Goal: Task Accomplishment & Management: Use online tool/utility

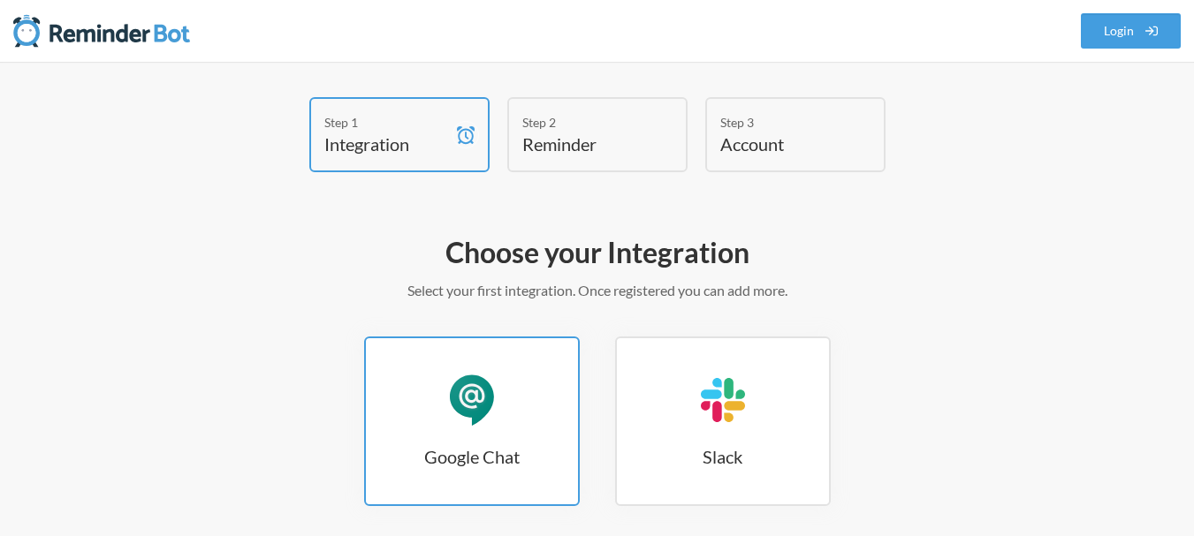
click at [493, 413] on div "Google Chat" at bounding box center [471, 400] width 53 height 53
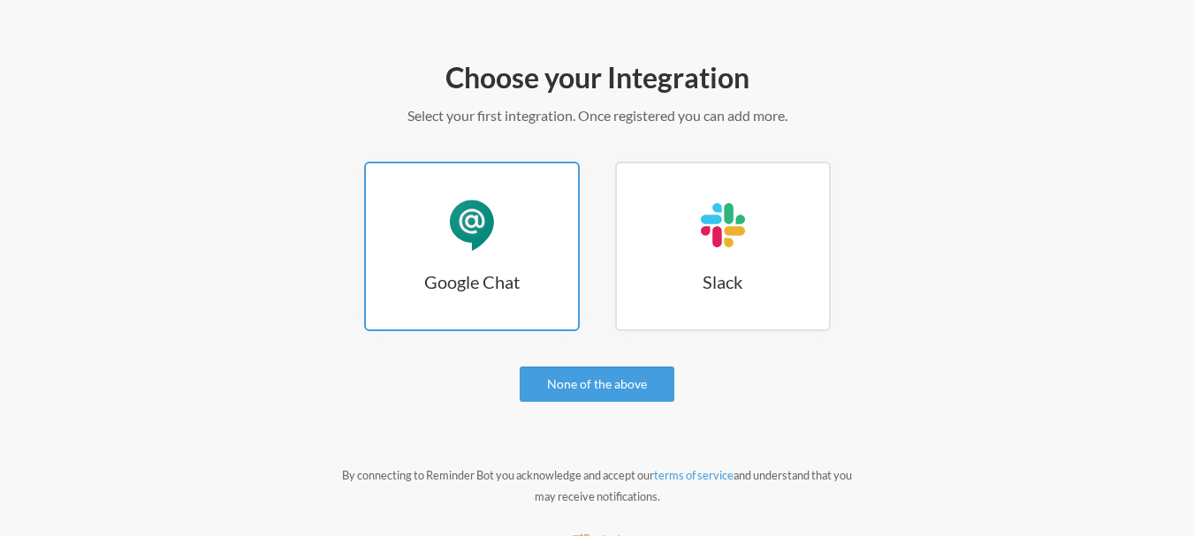
scroll to position [177, 0]
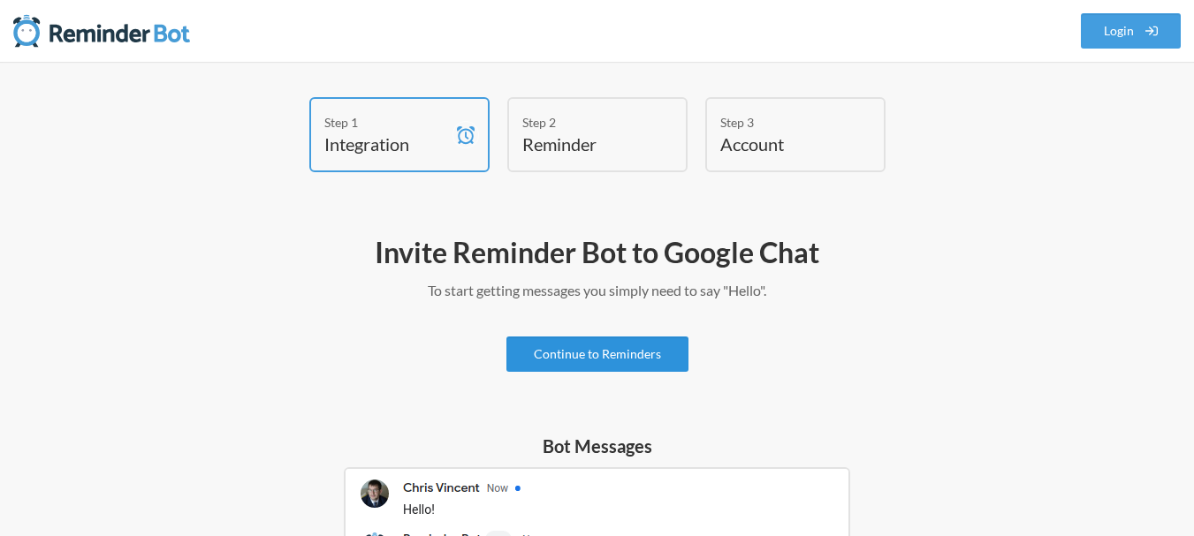
click at [625, 354] on link "Continue to Reminders" at bounding box center [597, 354] width 182 height 35
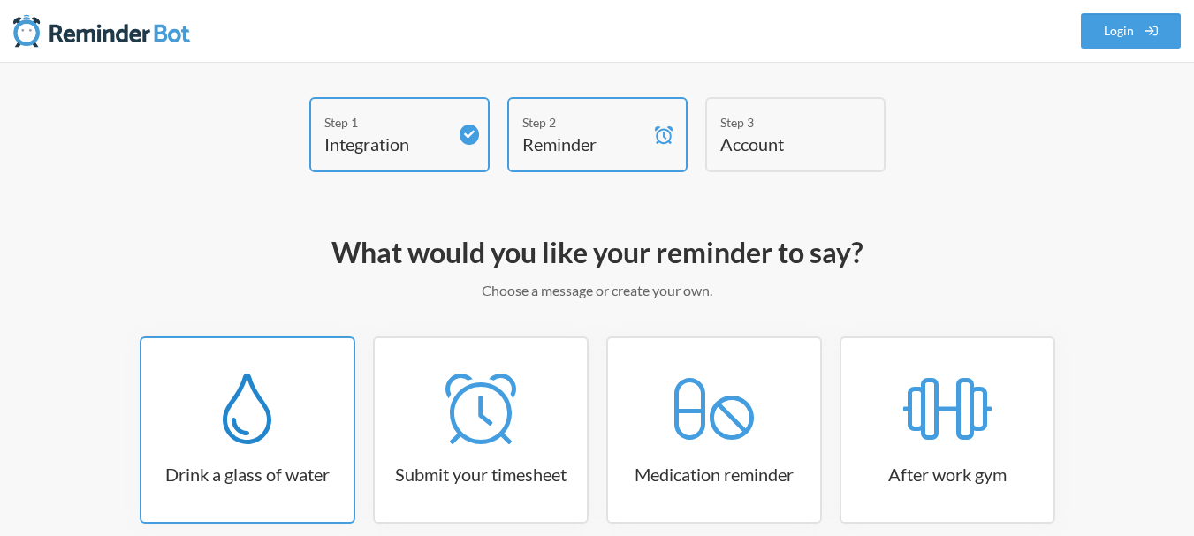
click at [244, 424] on icon at bounding box center [247, 409] width 49 height 71
select select "06:30:00"
select select "true"
select select "11:00:00"
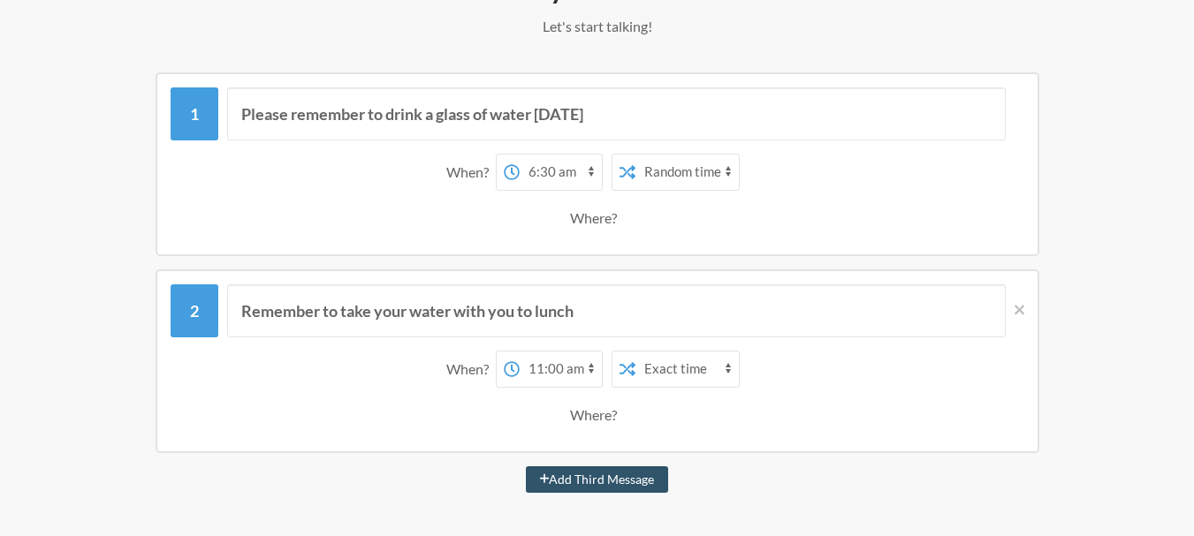
scroll to position [265, 0]
click at [1019, 303] on icon at bounding box center [1019, 309] width 10 height 16
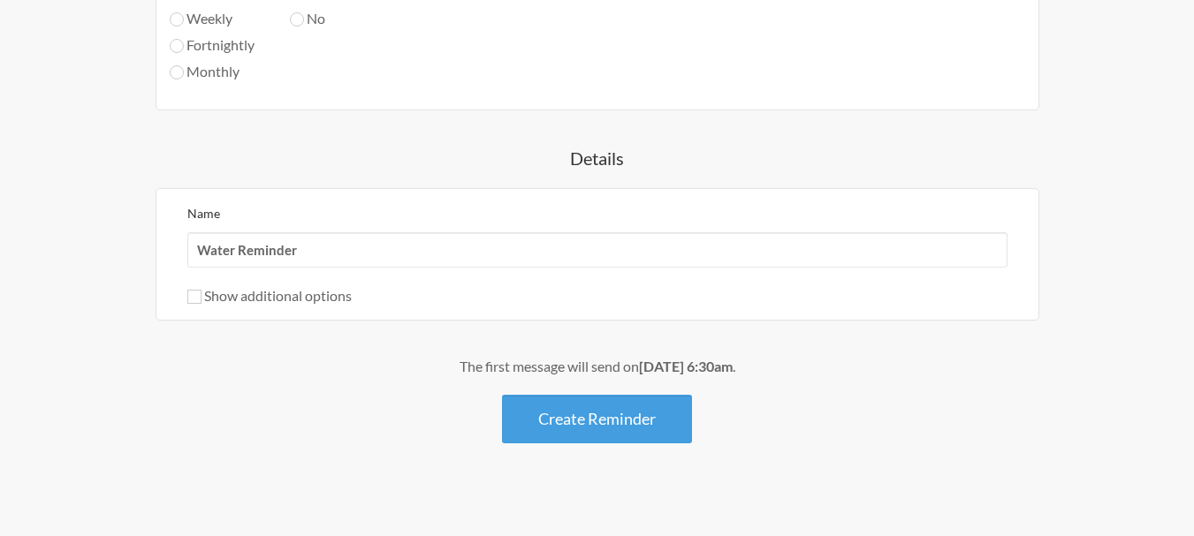
scroll to position [1060, 0]
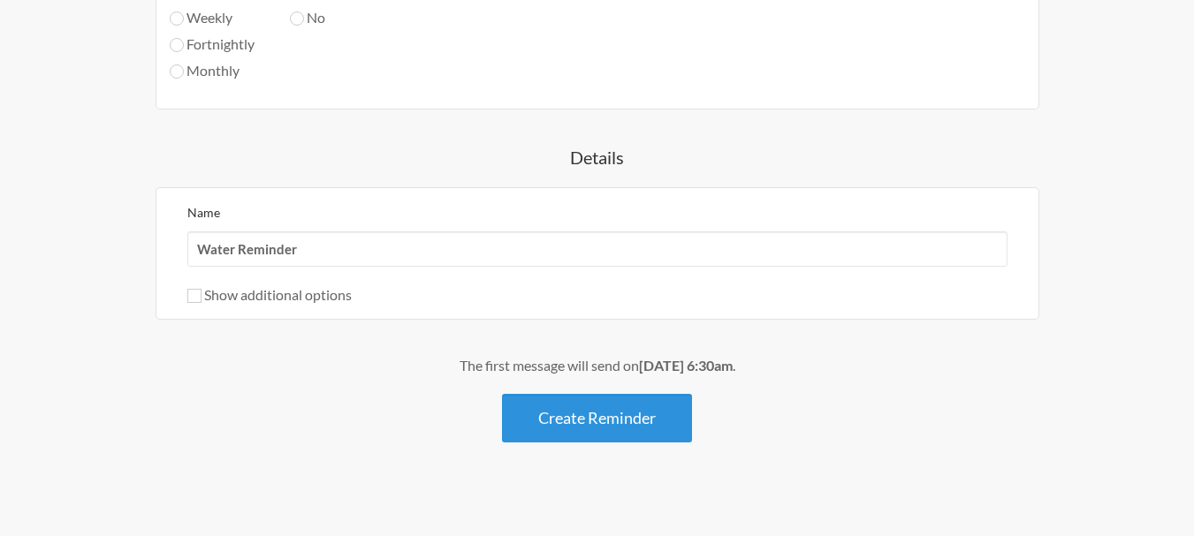
click at [576, 437] on button "Create Reminder" at bounding box center [597, 418] width 190 height 49
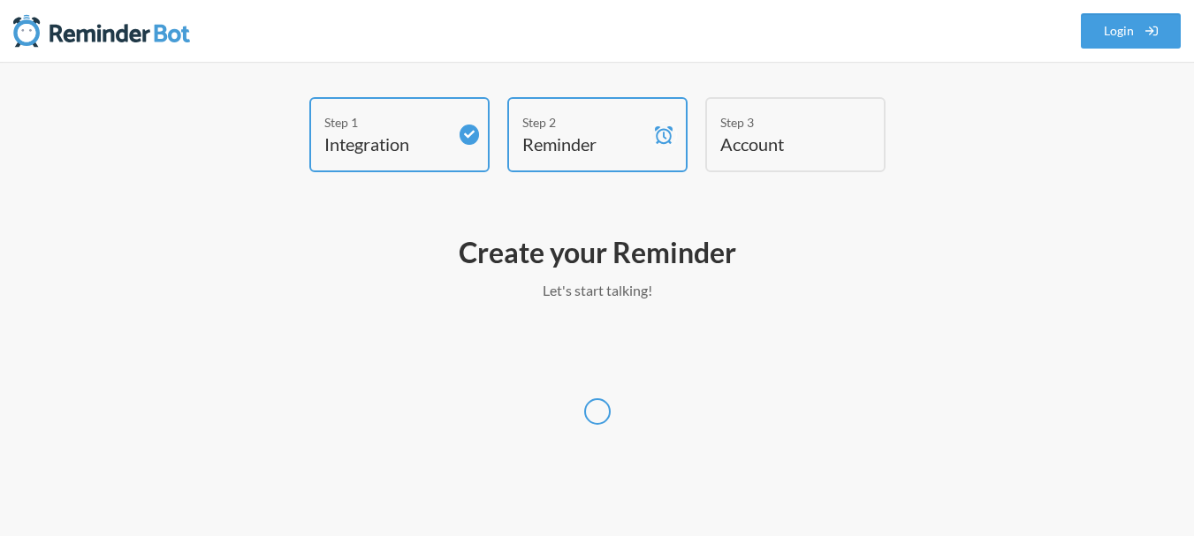
scroll to position [0, 0]
select select "UTC"
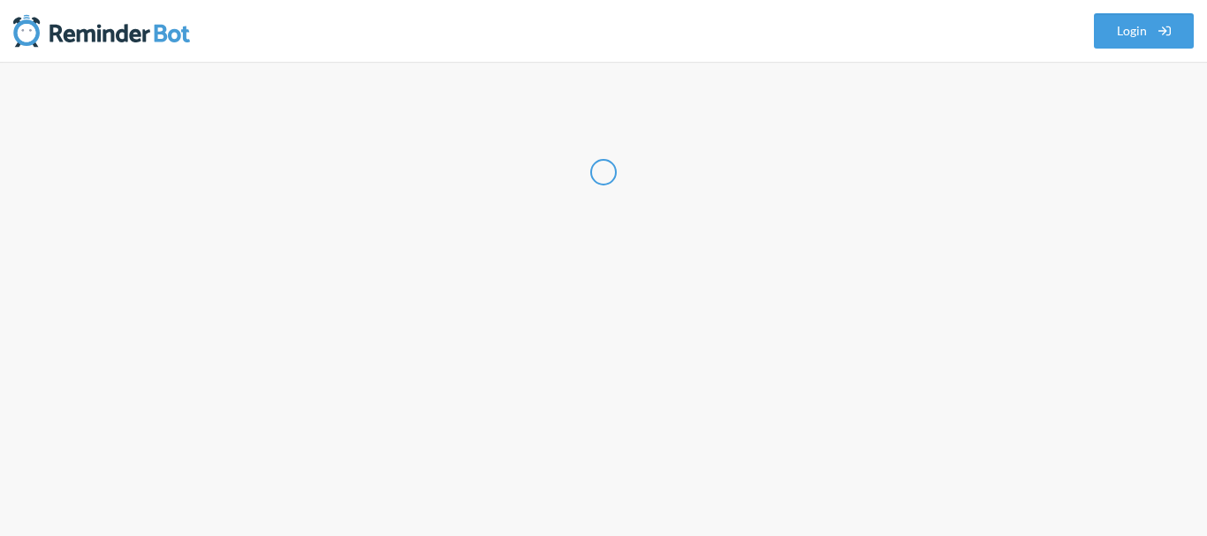
select select "IN"
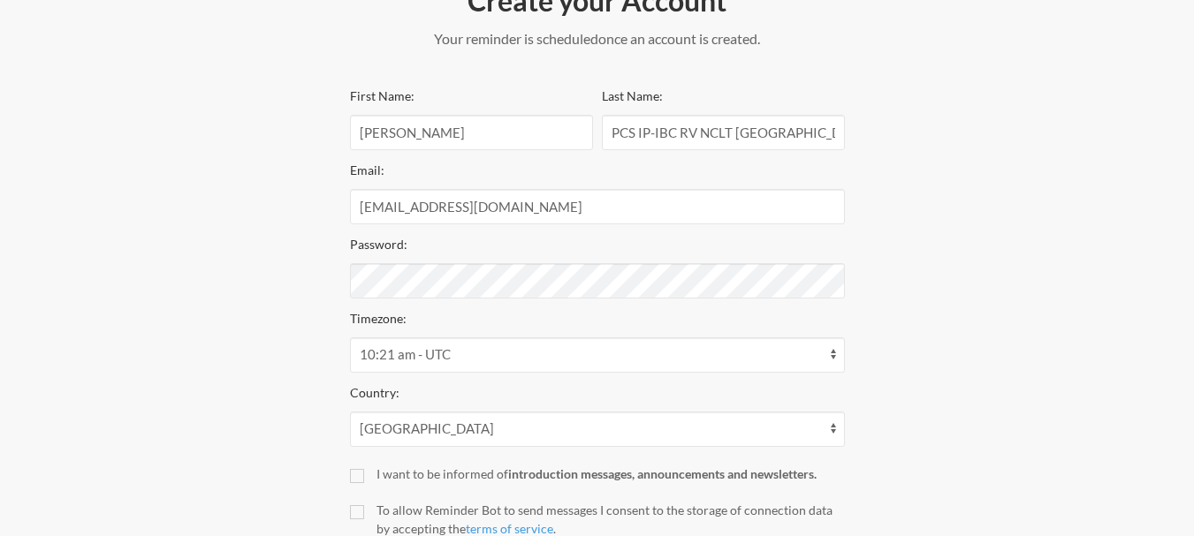
scroll to position [353, 0]
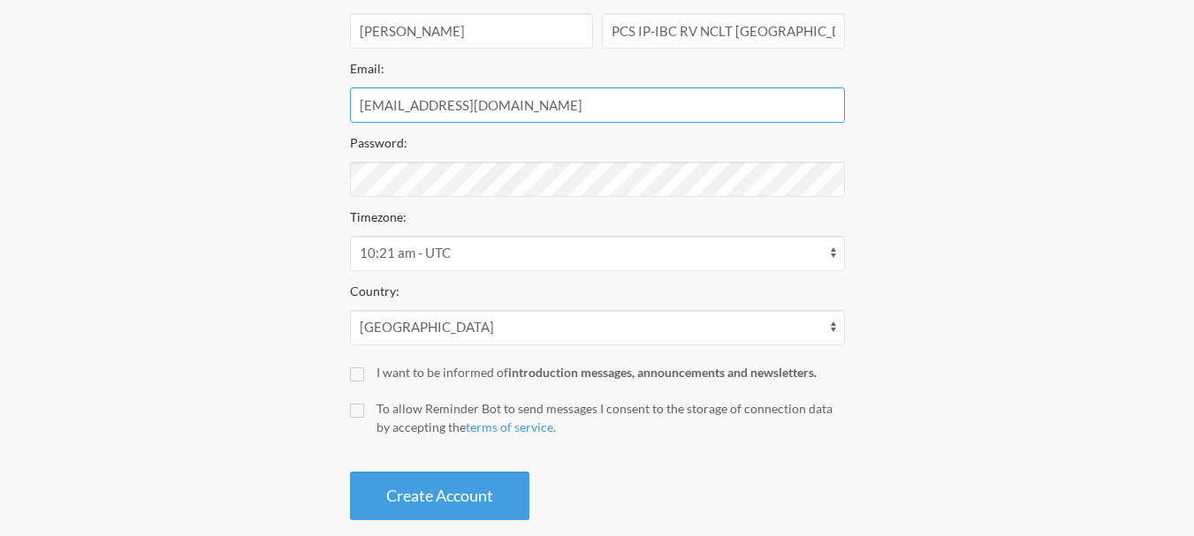
click at [580, 97] on input "[EMAIL_ADDRESS][DOMAIN_NAME]" at bounding box center [597, 104] width 495 height 35
click at [729, 197] on div "First Name: Manish Buchasia Last Name: PCS IP-IBC RV NCLT Ahmedabad Email: mani…" at bounding box center [597, 251] width 495 height 537
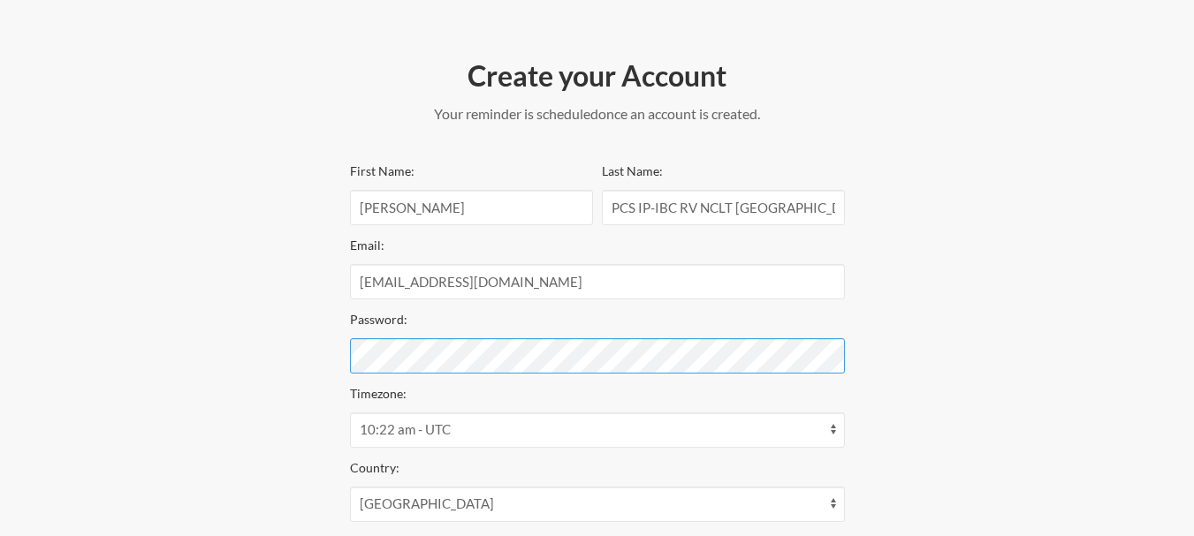
scroll to position [382, 0]
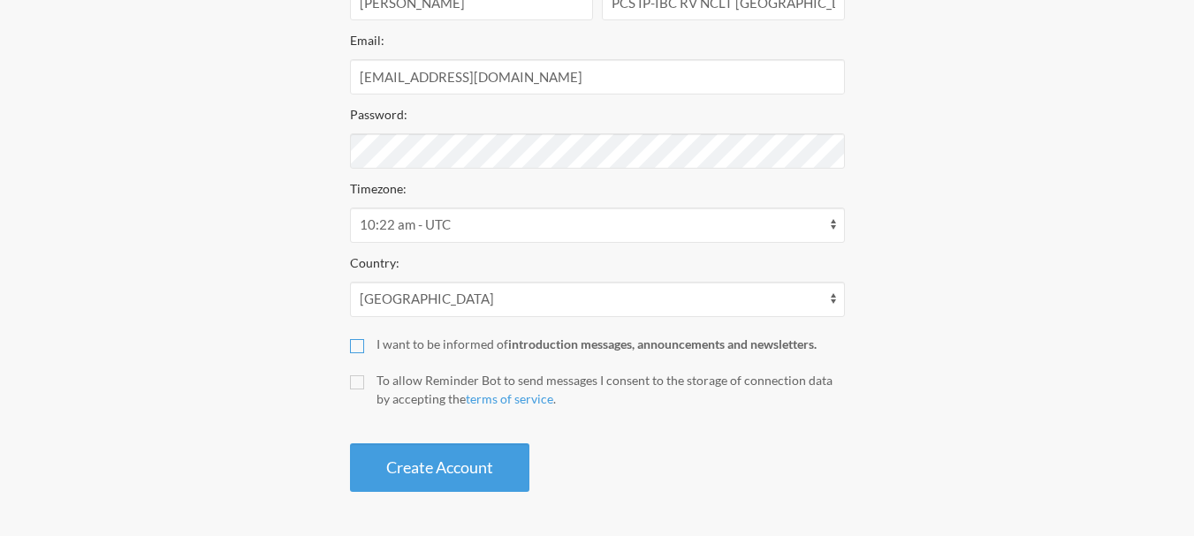
click at [363, 350] on input "I want to be informed of introduction messages, announcements and newsletters." at bounding box center [357, 346] width 14 height 14
checkbox input "true"
click at [348, 386] on div "Create your Account Your reminder is scheduled and your trial will start once a…" at bounding box center [597, 172] width 530 height 657
click at [358, 386] on input "To allow Reminder Bot to send messages I consent to the storage of connection d…" at bounding box center [357, 382] width 14 height 14
checkbox input "true"
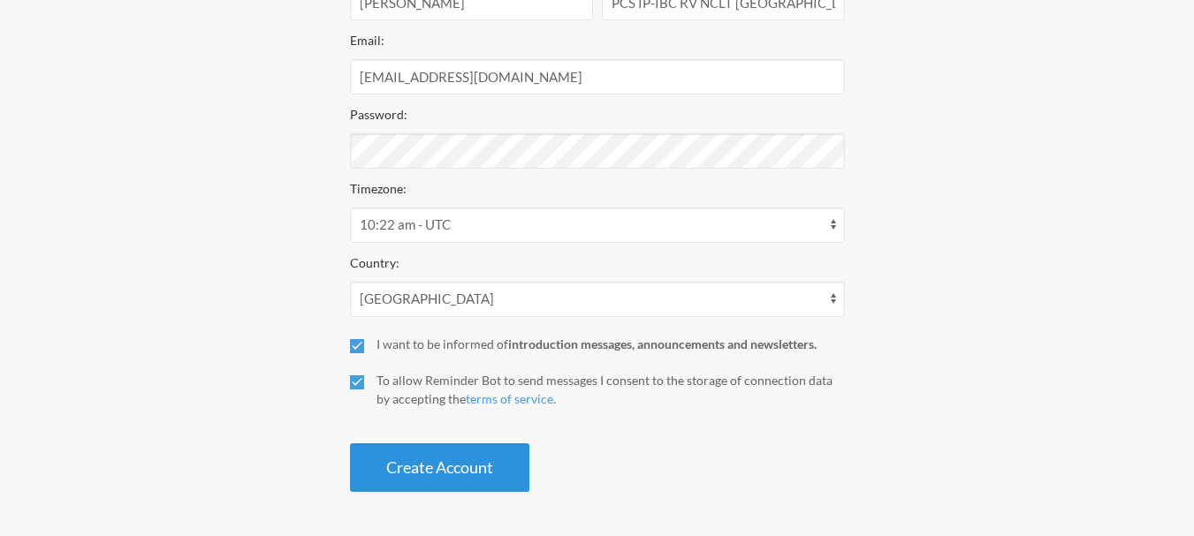
click at [379, 445] on button "Create Account" at bounding box center [439, 467] width 179 height 49
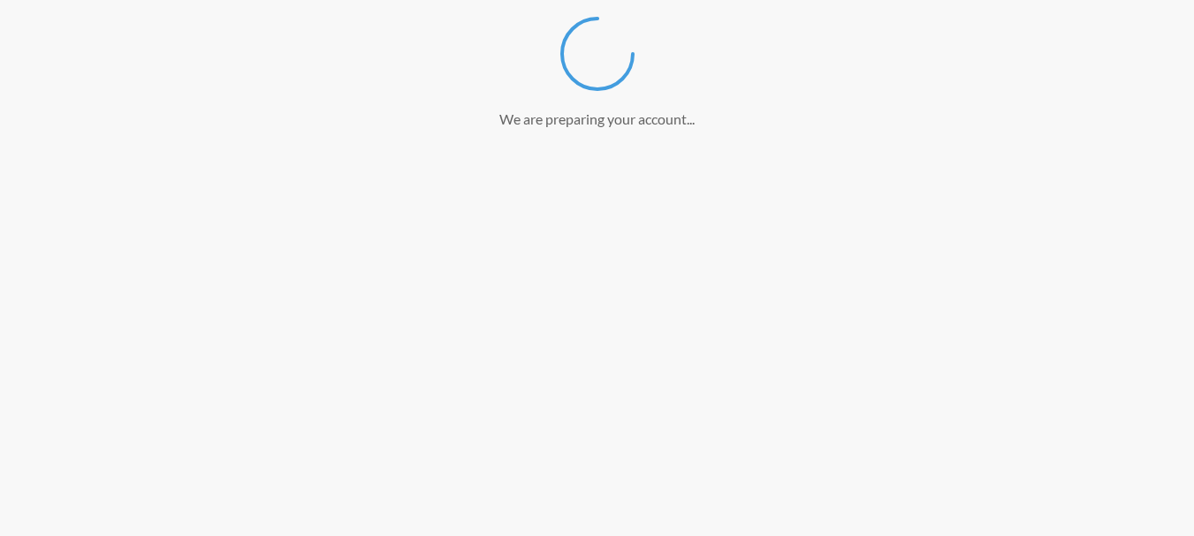
scroll to position [315, 0]
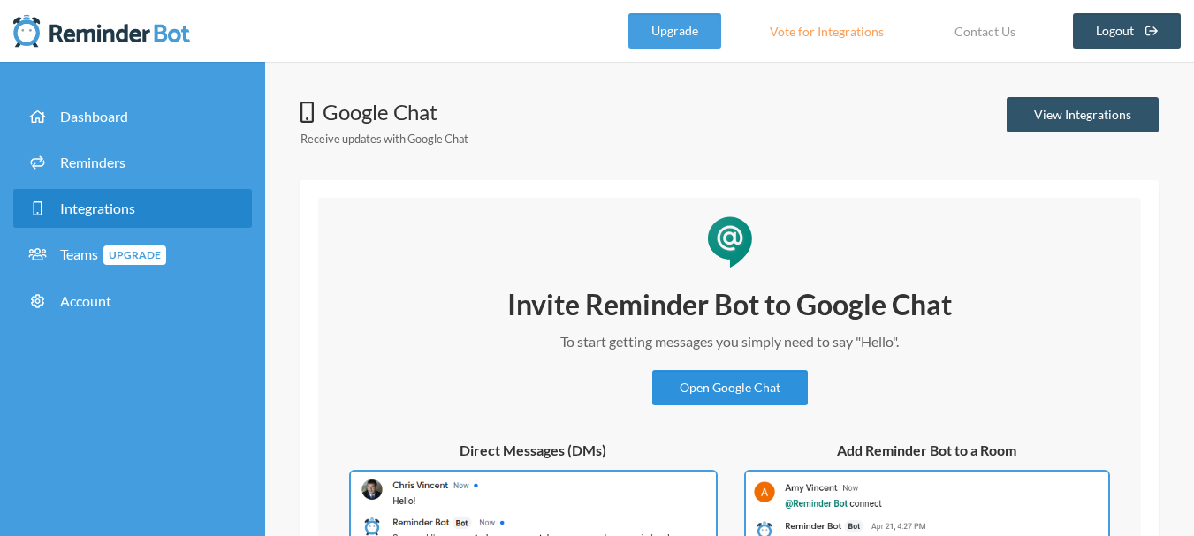
click at [730, 394] on link "Open Google Chat" at bounding box center [729, 387] width 155 height 35
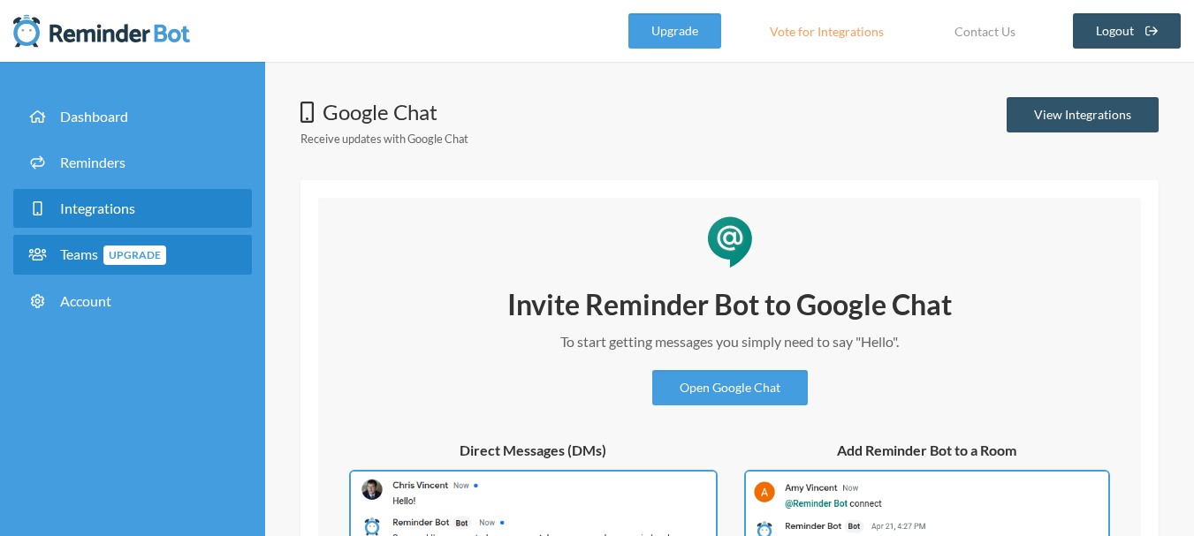
click at [80, 246] on span "Teams Upgrade" at bounding box center [113, 254] width 106 height 17
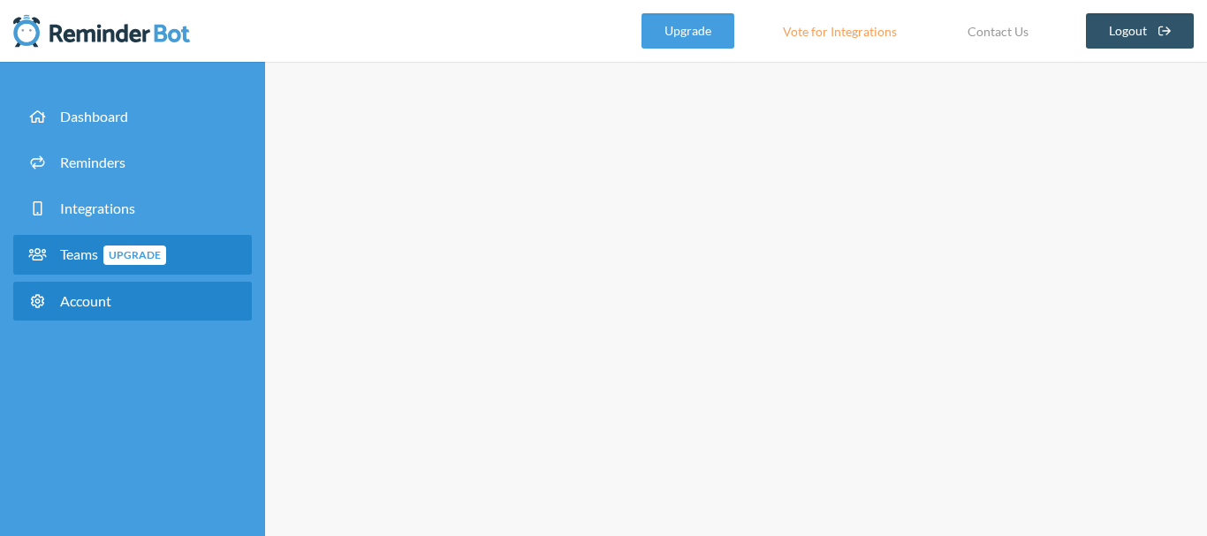
click at [78, 299] on span "Account" at bounding box center [85, 300] width 51 height 17
type input "**********"
select select "**"
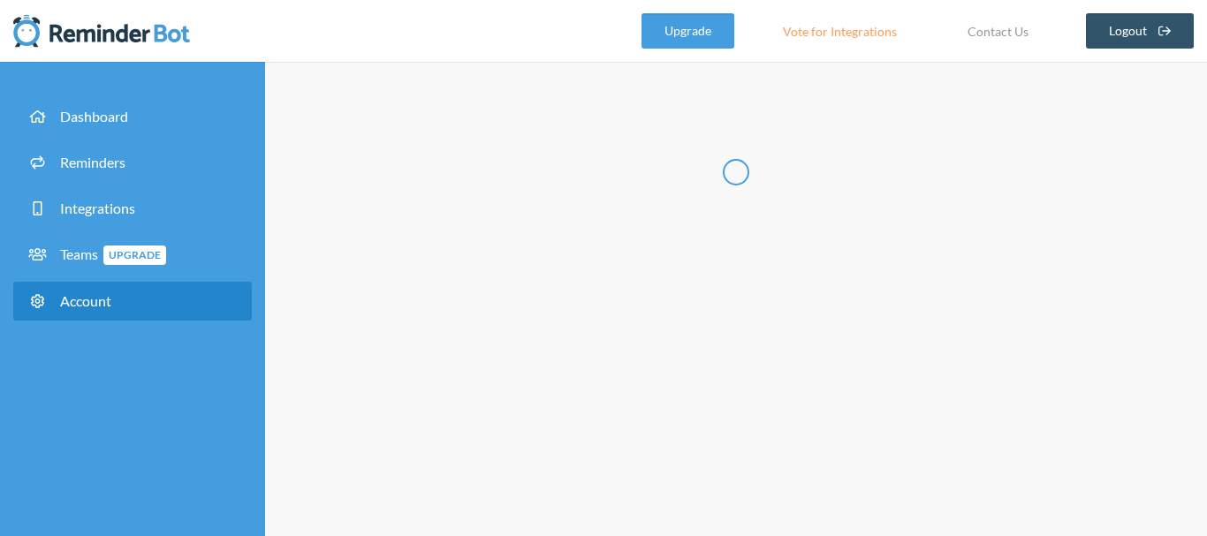
checkbox input "****"
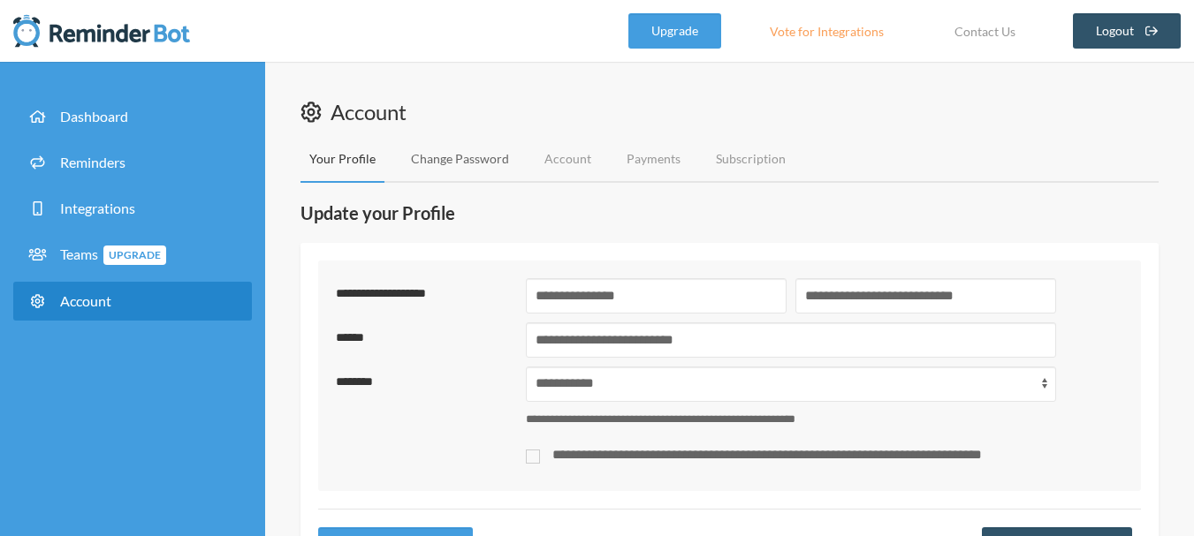
click at [460, 158] on link "Change Password" at bounding box center [460, 159] width 116 height 47
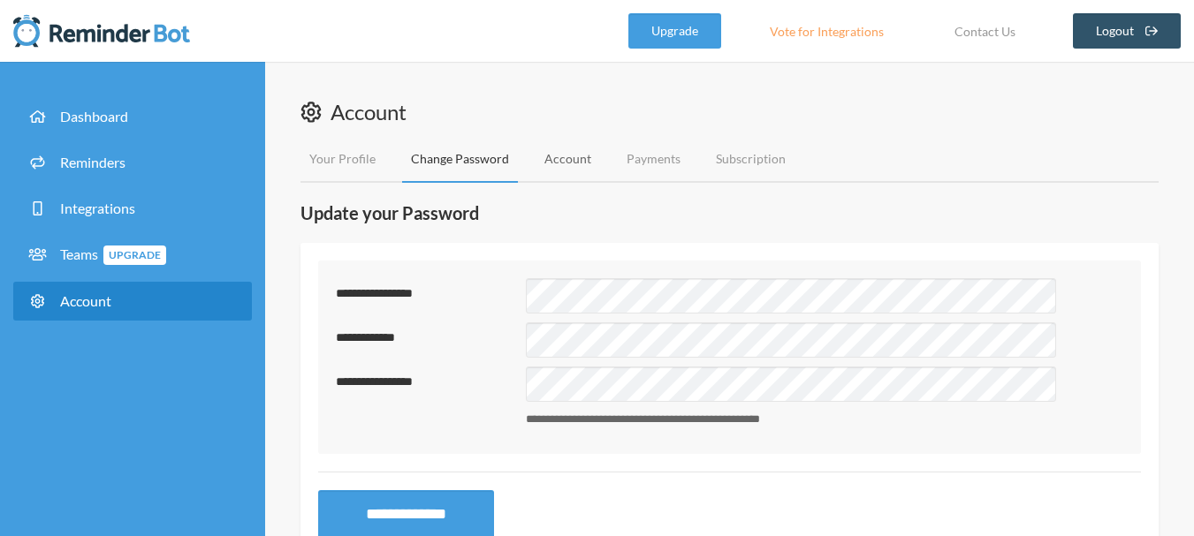
click at [568, 157] on link "Account" at bounding box center [567, 159] width 64 height 47
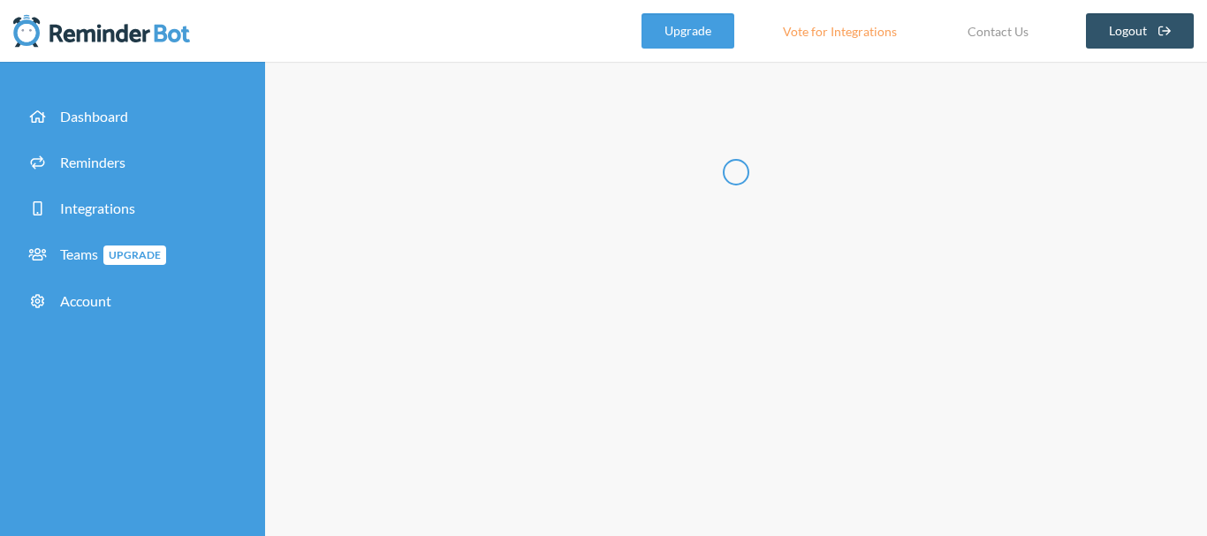
type input "**********"
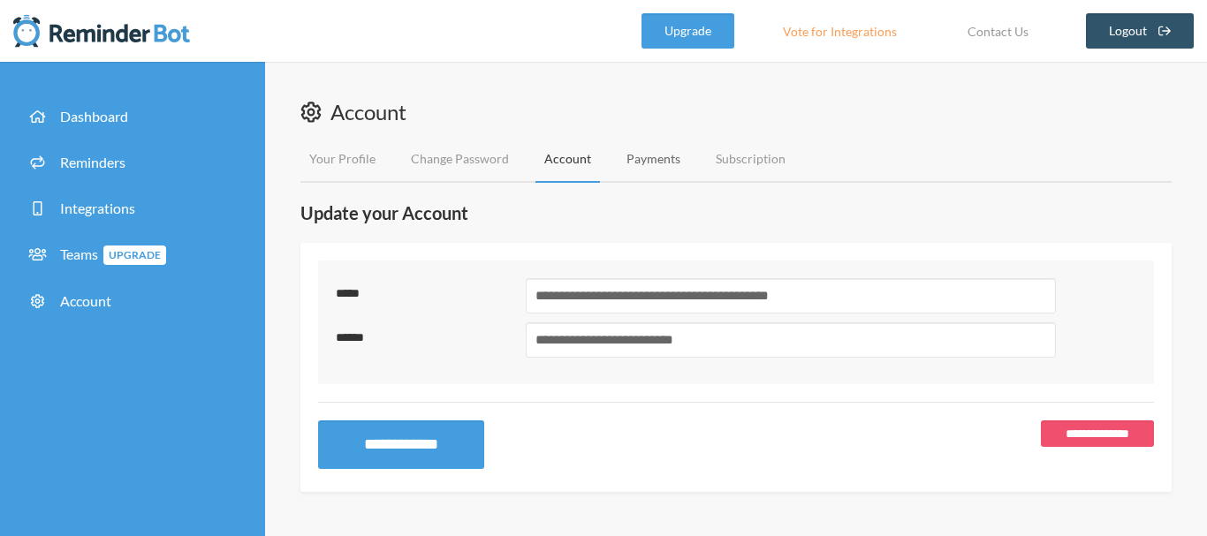
click at [654, 161] on link "Payments" at bounding box center [654, 159] width 72 height 47
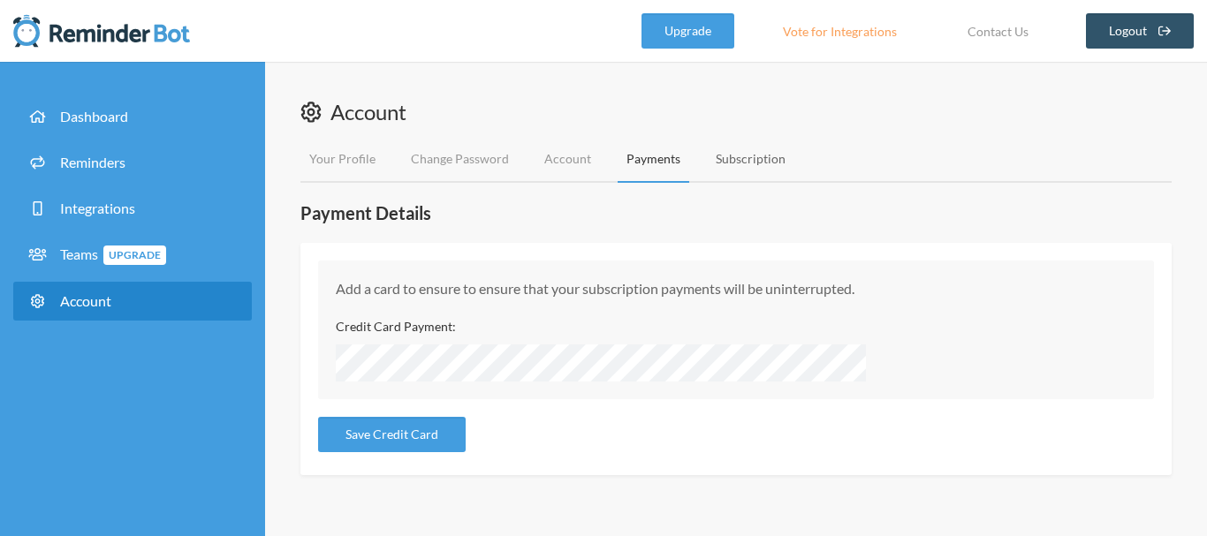
click at [744, 158] on link "Subscription" at bounding box center [750, 159] width 87 height 47
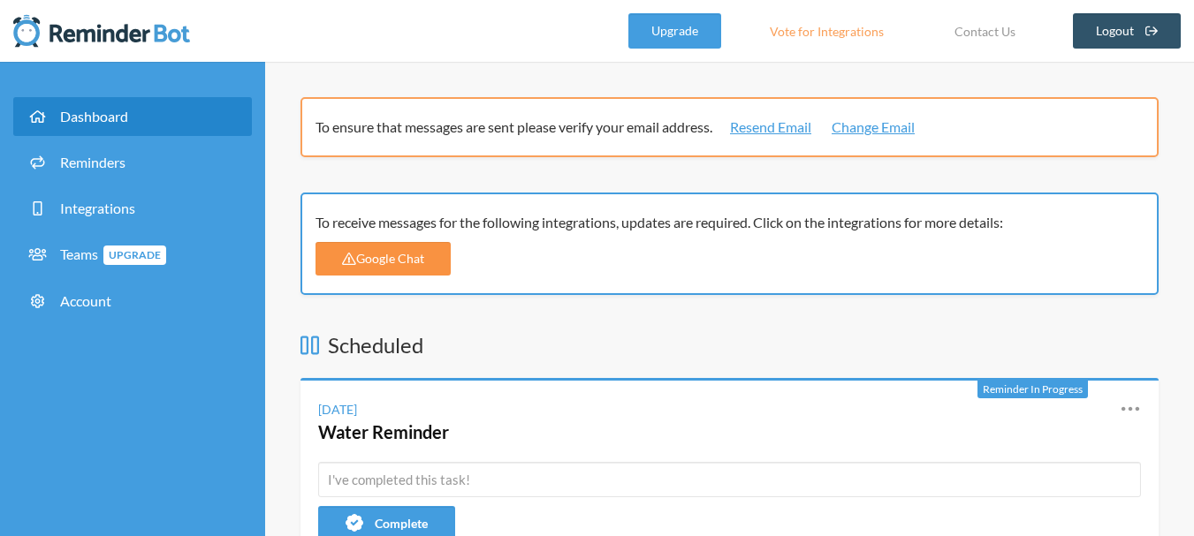
click at [383, 261] on link "Google Chat" at bounding box center [382, 259] width 135 height 34
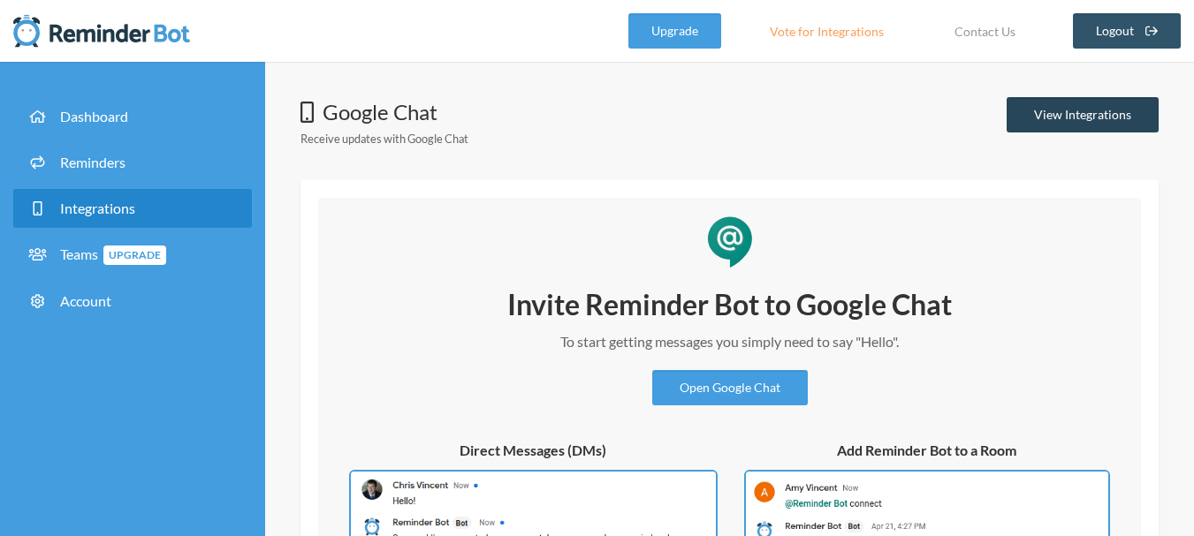
click at [1065, 103] on link "View Integrations" at bounding box center [1082, 114] width 152 height 35
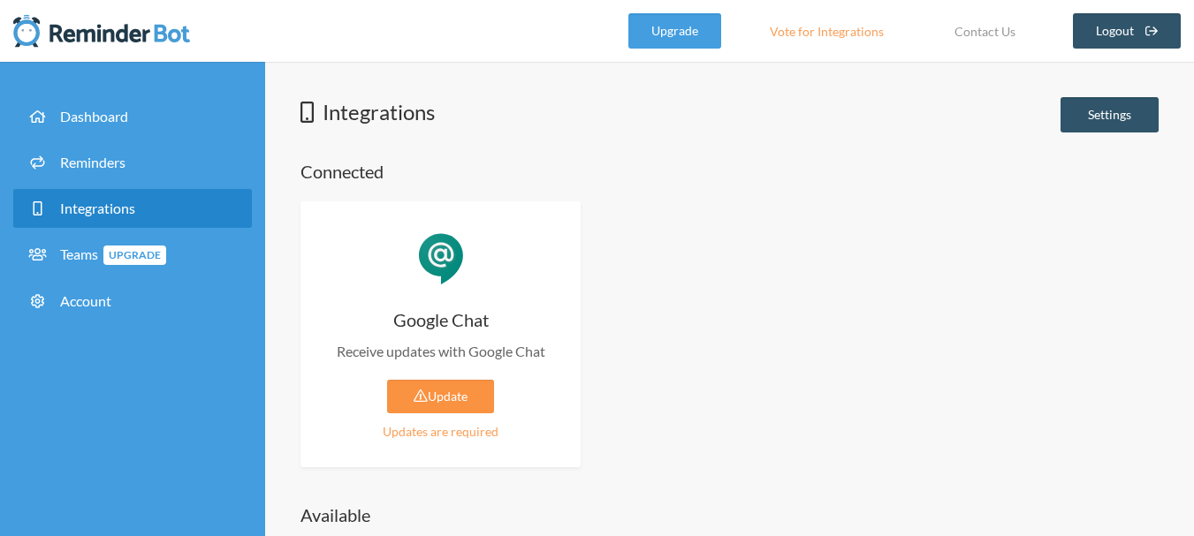
click at [440, 384] on link "Update" at bounding box center [440, 397] width 107 height 34
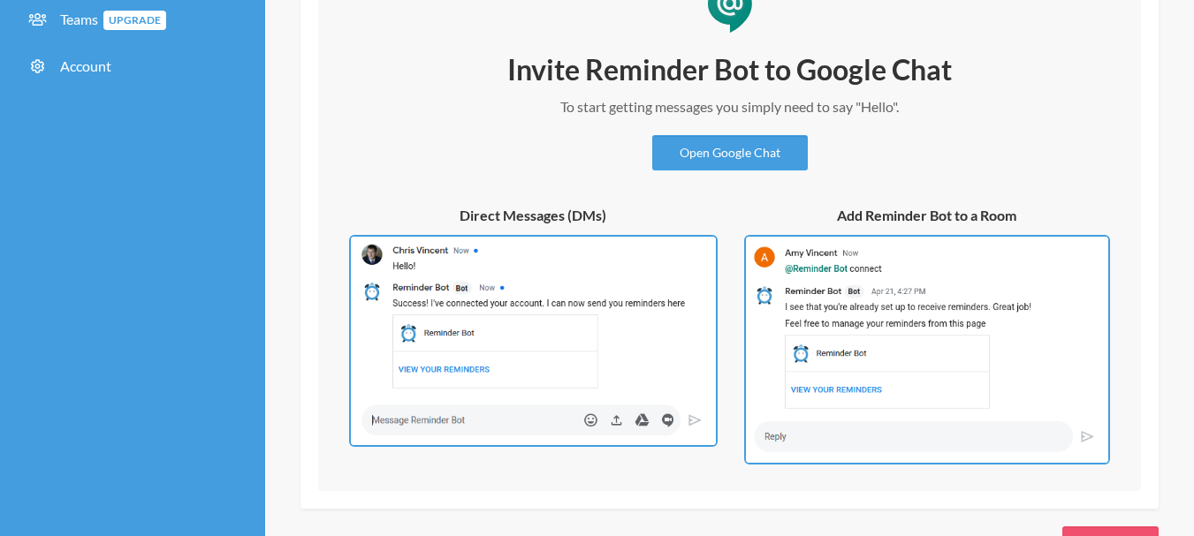
scroll to position [296, 0]
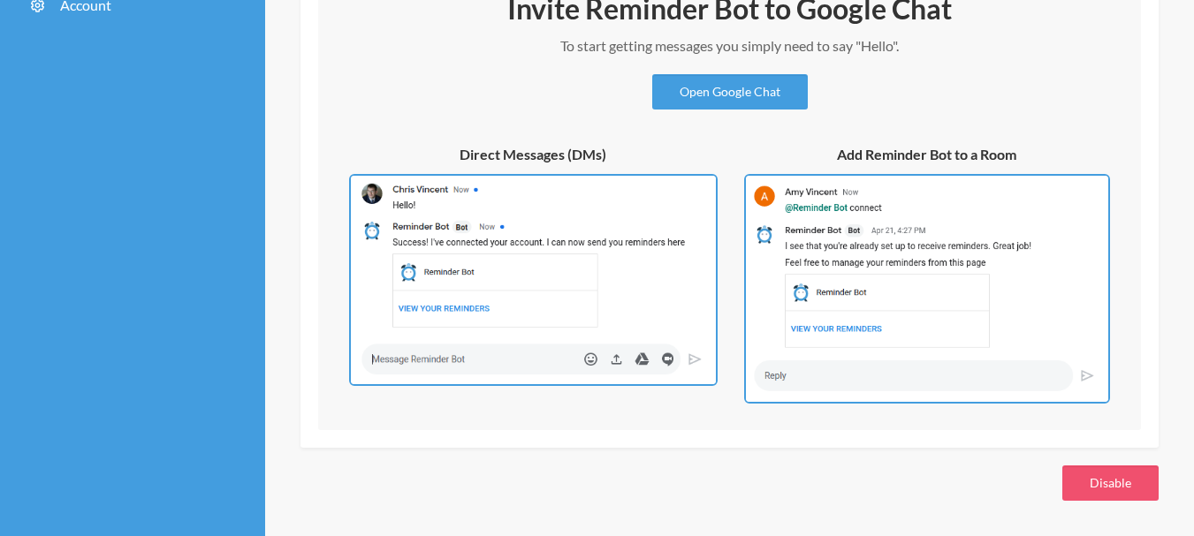
click at [596, 231] on img at bounding box center [533, 280] width 368 height 212
click at [917, 269] on img at bounding box center [927, 289] width 366 height 231
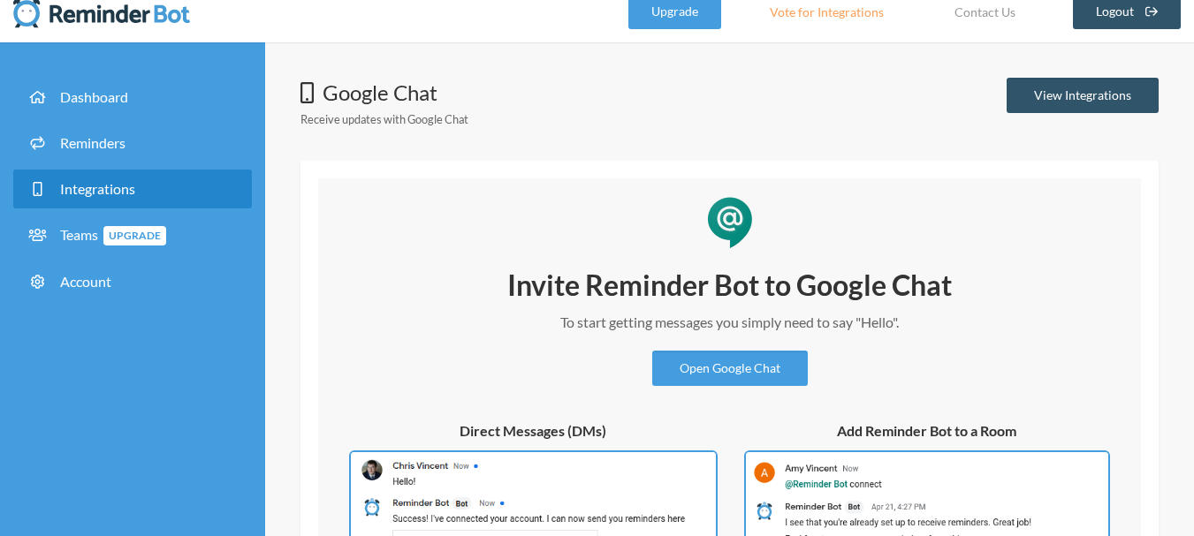
scroll to position [0, 0]
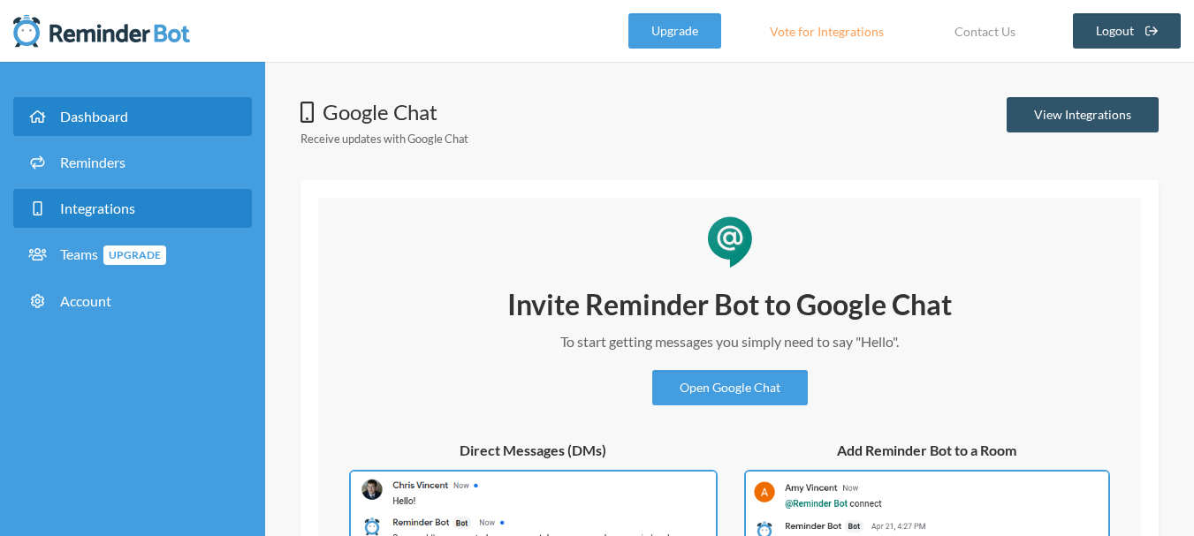
click at [98, 112] on span "Dashboard" at bounding box center [94, 116] width 68 height 17
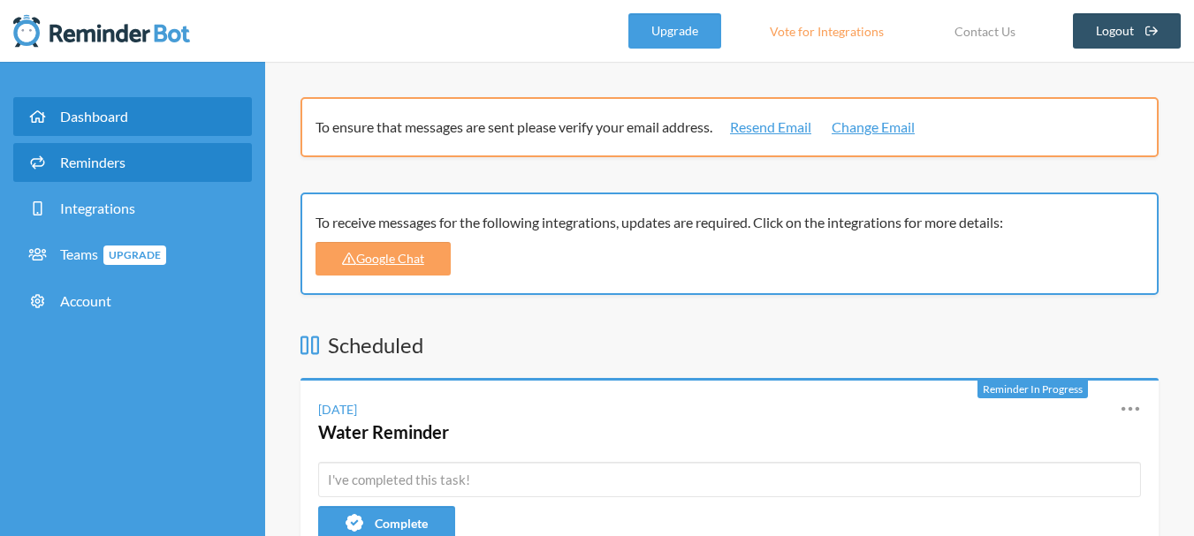
click at [102, 159] on span "Reminders" at bounding box center [92, 162] width 65 height 17
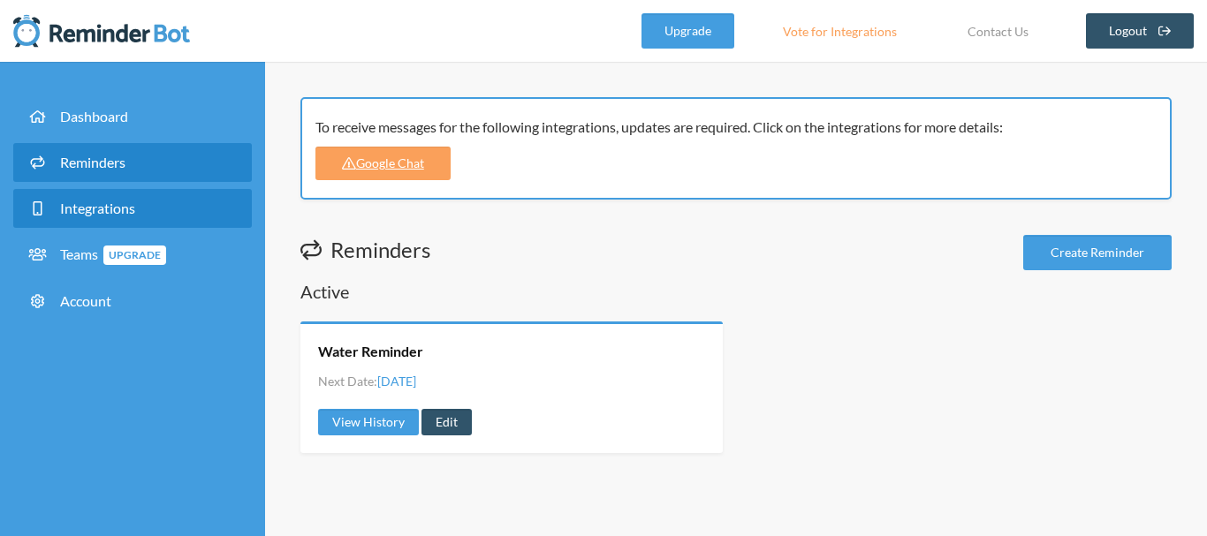
click at [100, 204] on span "Integrations" at bounding box center [97, 208] width 75 height 17
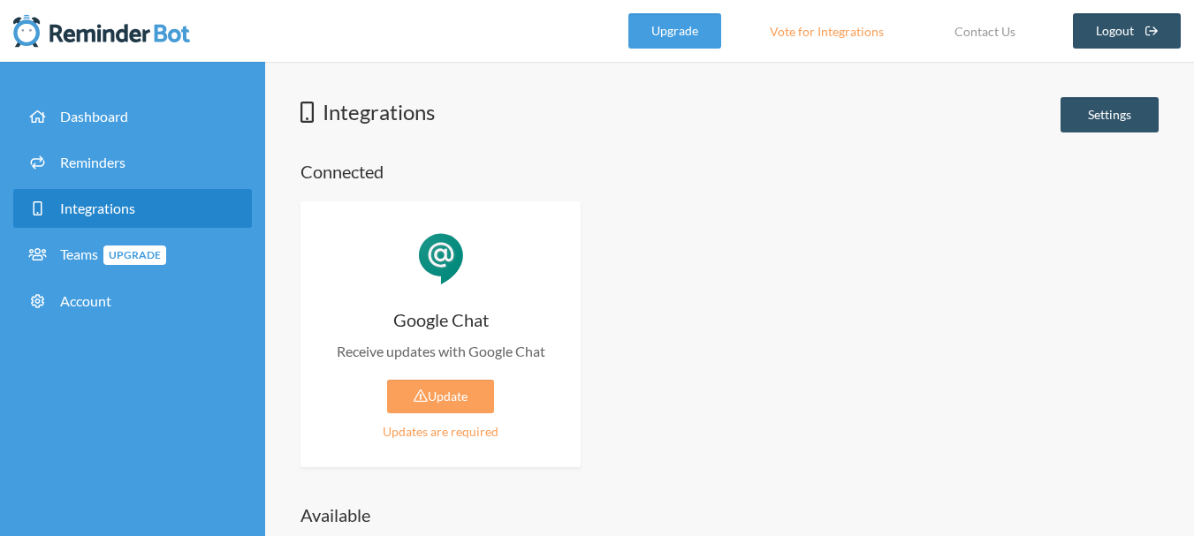
click at [433, 434] on div "Updates are required" at bounding box center [440, 431] width 227 height 19
click at [447, 388] on link "Update" at bounding box center [440, 397] width 107 height 34
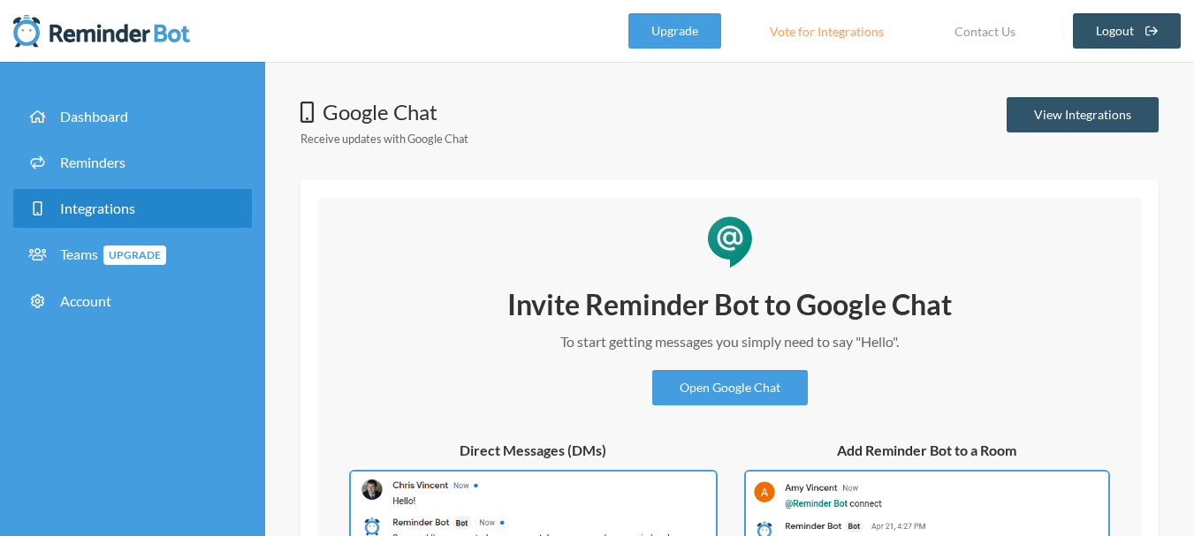
click at [792, 33] on link "Vote for Integrations" at bounding box center [826, 30] width 158 height 35
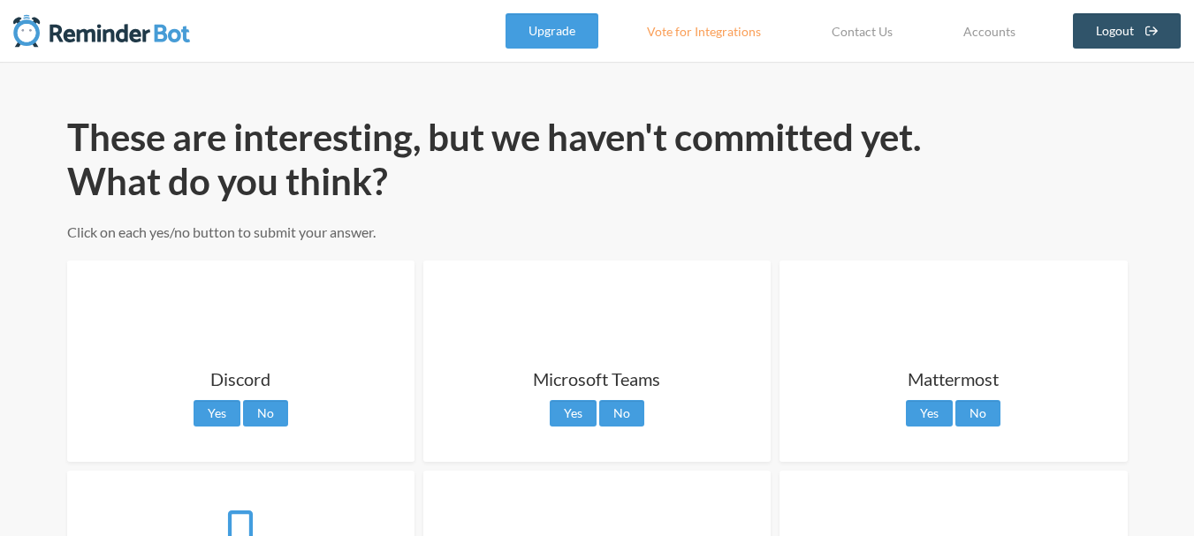
scroll to position [265, 0]
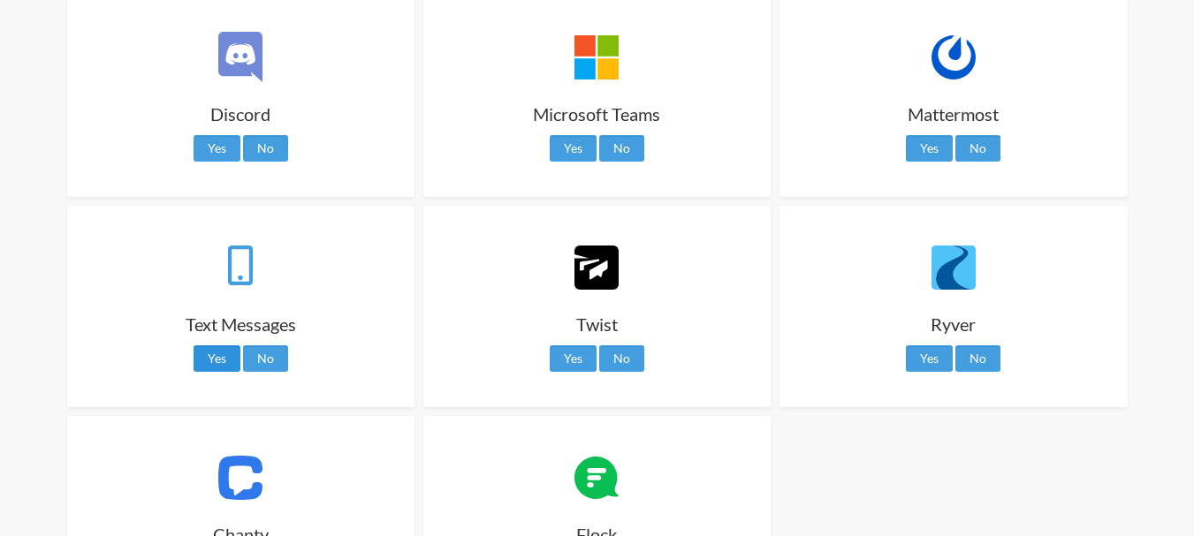
click at [228, 357] on link "Yes" at bounding box center [216, 358] width 47 height 27
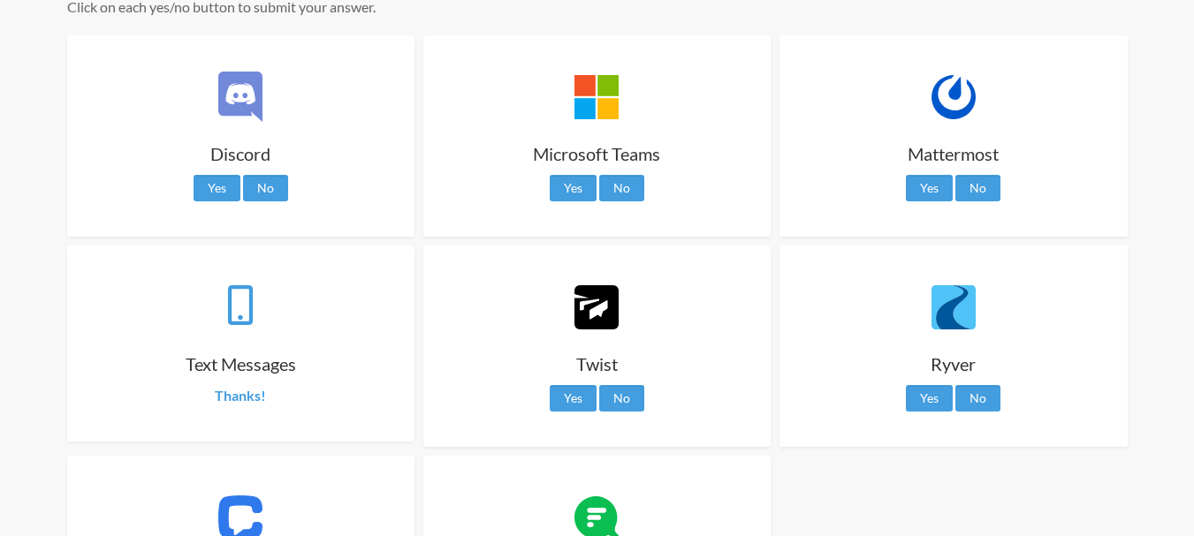
scroll to position [0, 0]
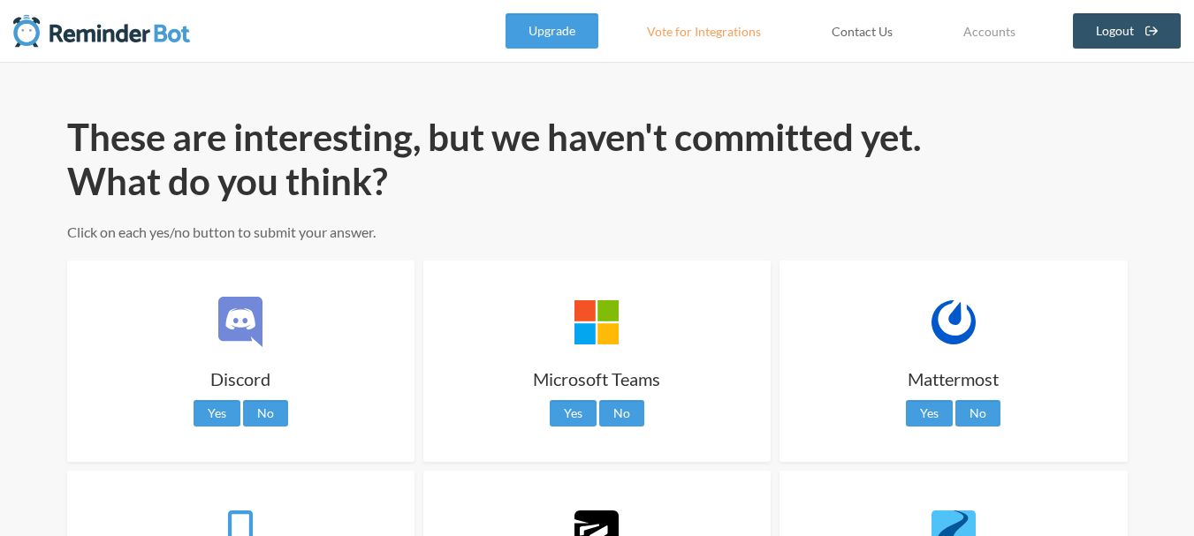
click at [869, 30] on link "Contact Us" at bounding box center [861, 30] width 105 height 35
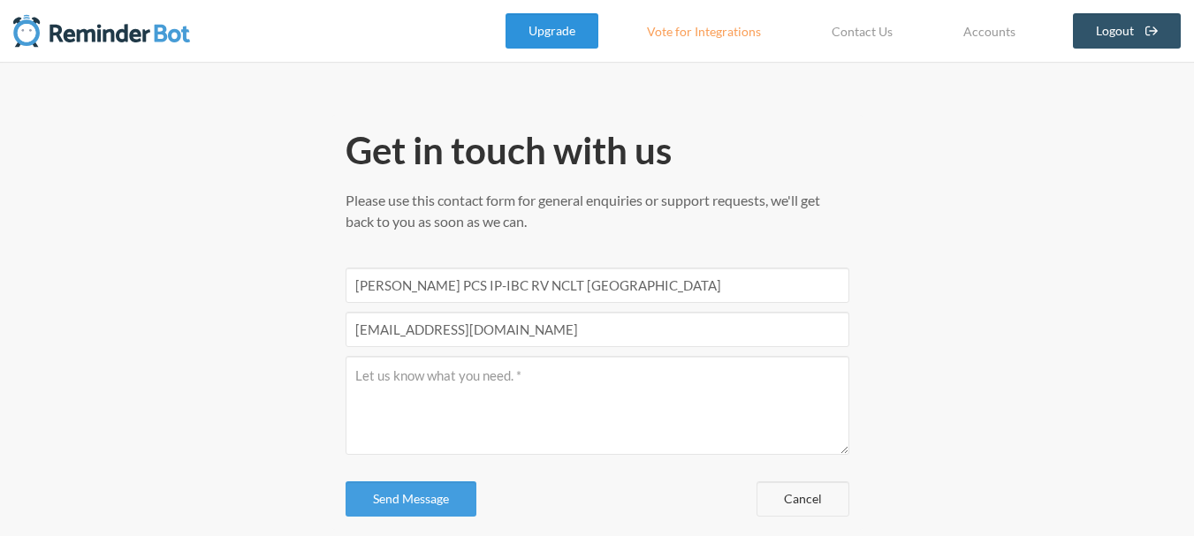
click at [557, 29] on link "Upgrade" at bounding box center [551, 30] width 93 height 35
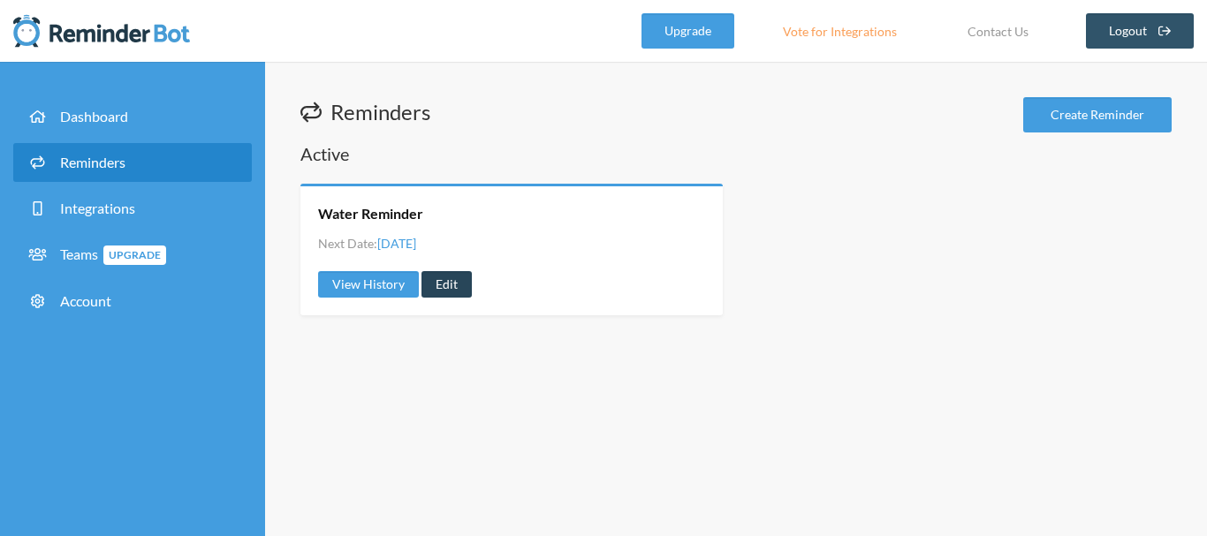
click at [441, 285] on link "Edit" at bounding box center [446, 284] width 50 height 27
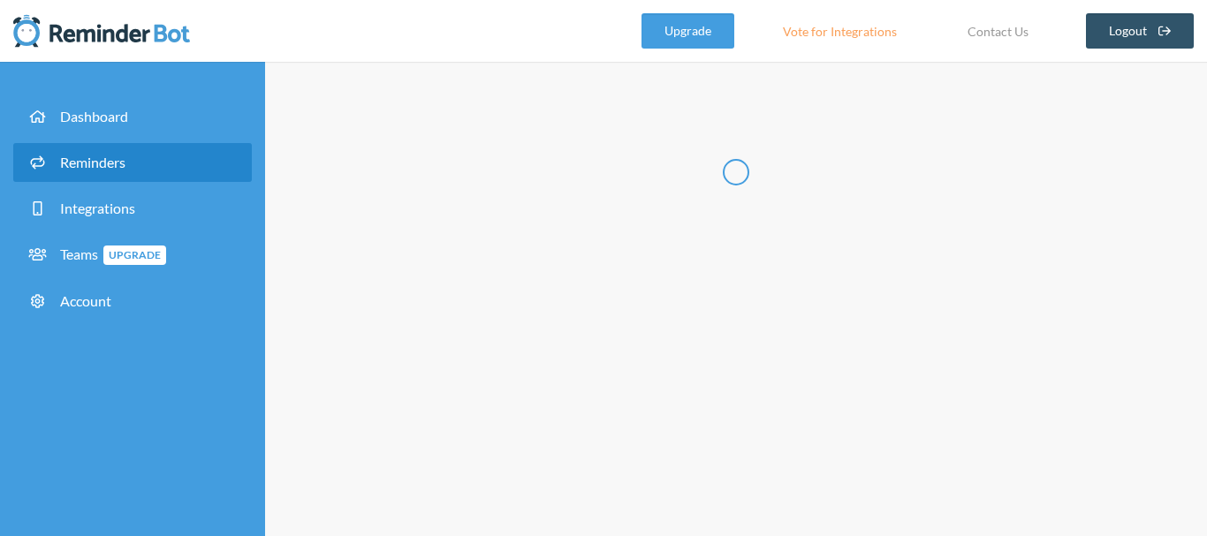
type input "Water Reminder"
select select "06:30:00"
select select "true"
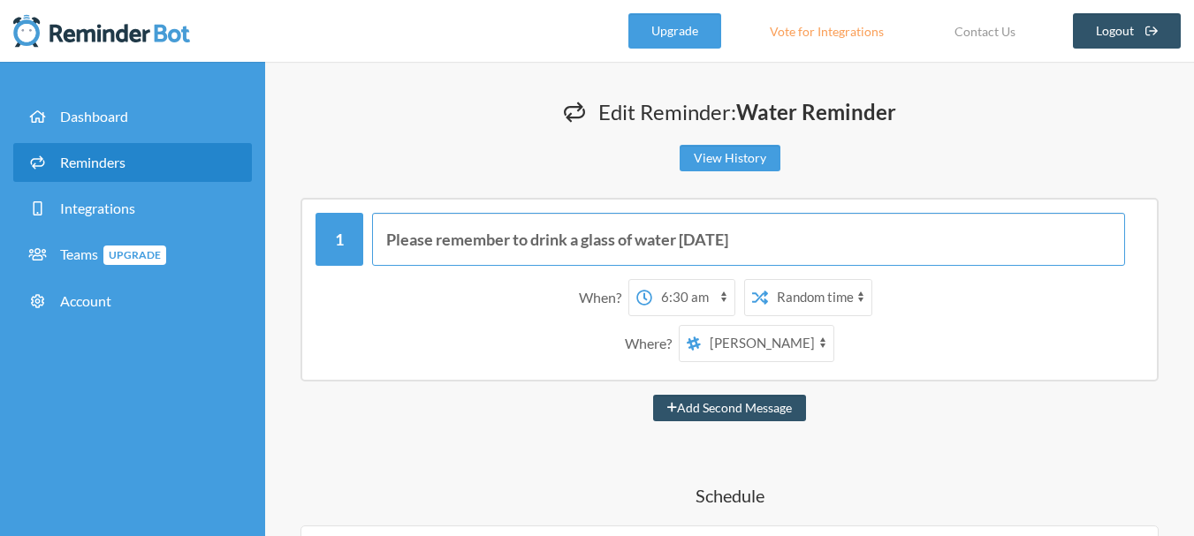
click at [543, 237] on input "Please remember to drink a glass of water [DATE]" at bounding box center [748, 239] width 753 height 53
drag, startPoint x: 764, startPoint y: 240, endPoint x: 0, endPoint y: 154, distance: 769.1
type input "gm"
click at [681, 288] on select "12:00 am 12:15 am 12:30 am 12:45 am 1:00 am 1:15 am 1:30 am 1:45 am 2:00 am 2:1…" at bounding box center [693, 297] width 82 height 35
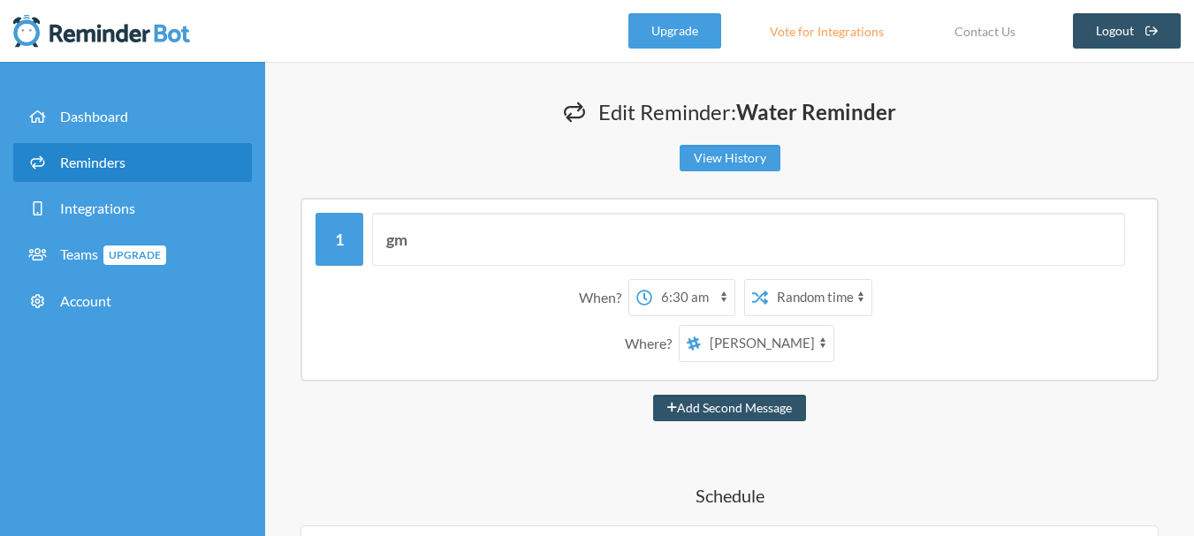
select select "10:30:00"
click at [652, 280] on select "12:00 am 12:15 am 12:30 am 12:45 am 1:00 am 1:15 am 1:30 am 1:45 am 2:00 am 2:1…" at bounding box center [693, 297] width 82 height 35
click at [724, 407] on button "Add Second Message" at bounding box center [729, 408] width 153 height 27
select select "11:30:00"
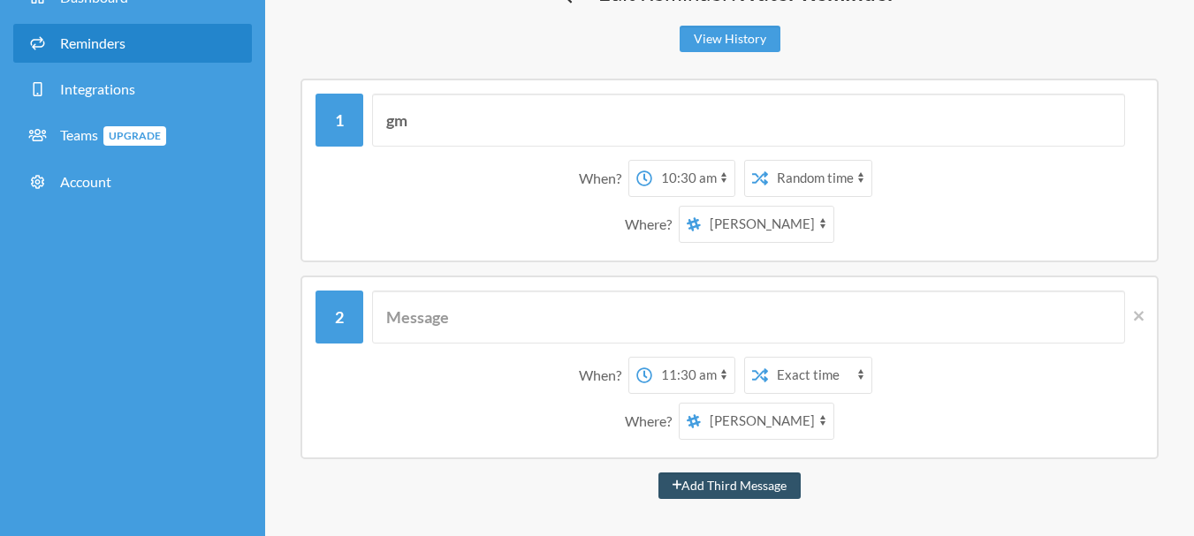
scroll to position [88, 0]
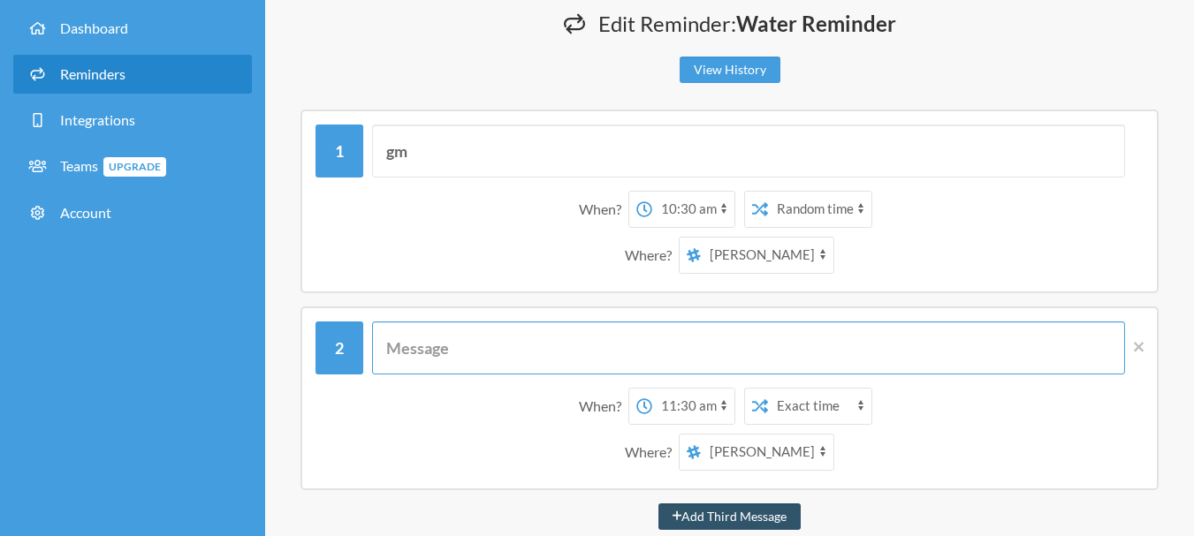
click at [542, 354] on input "text" at bounding box center [748, 348] width 753 height 53
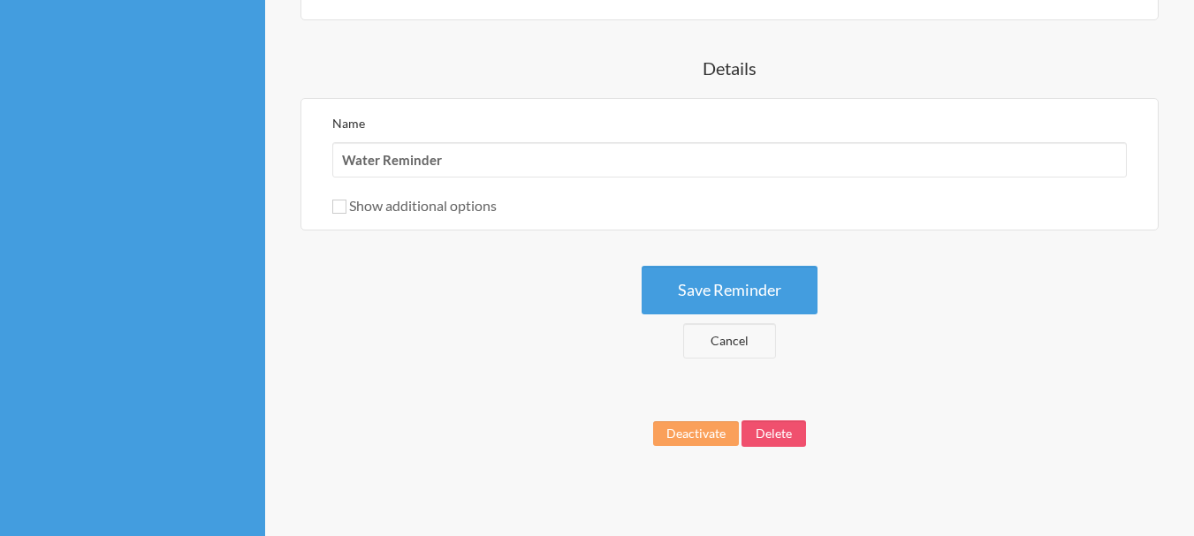
scroll to position [1340, 0]
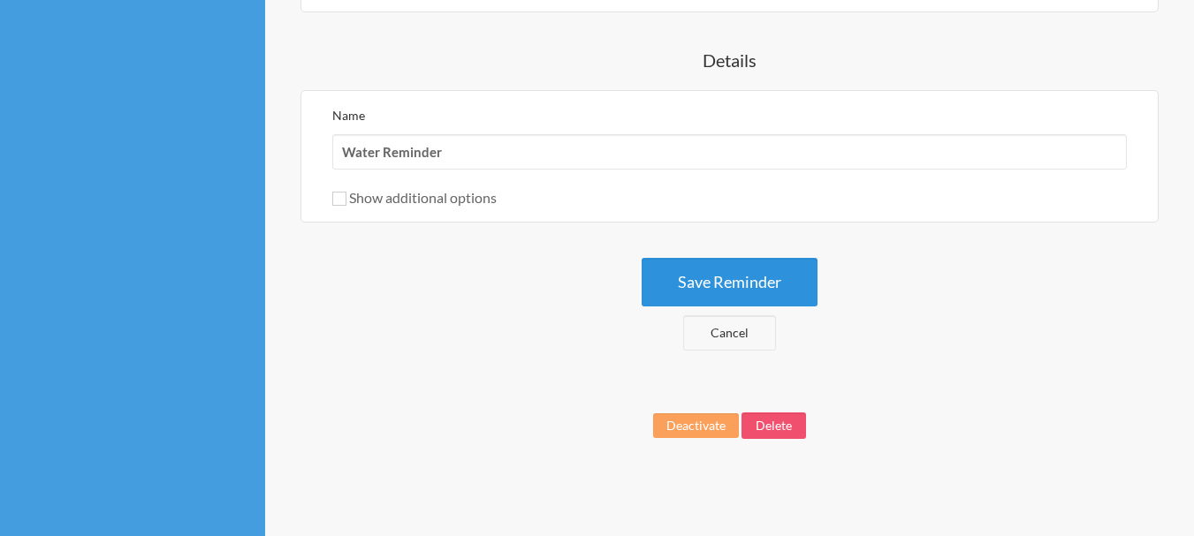
click at [747, 284] on button "Save Reminder" at bounding box center [729, 282] width 176 height 49
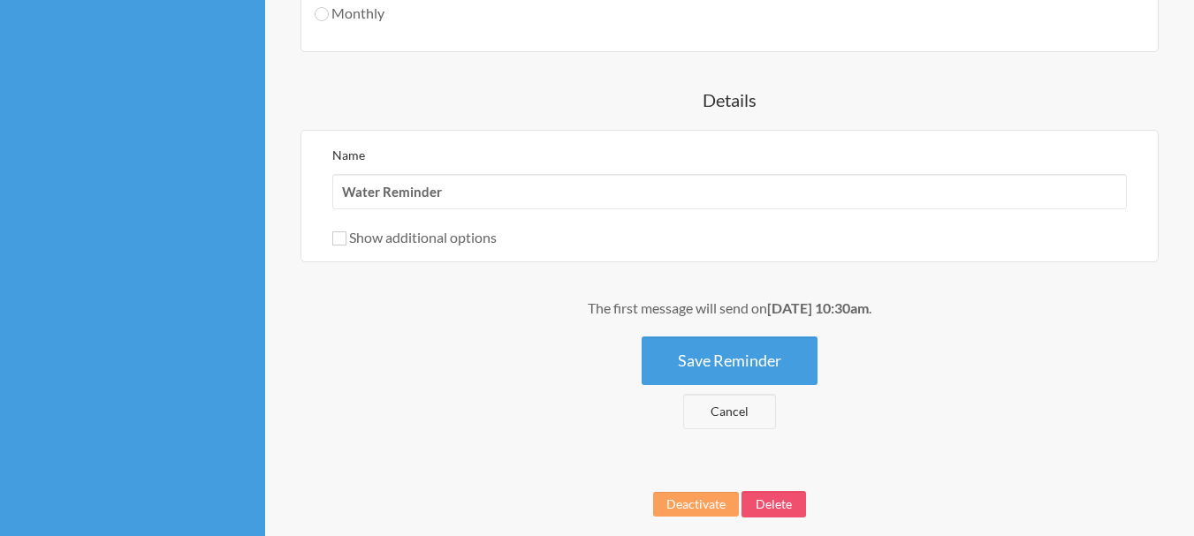
drag, startPoint x: 747, startPoint y: 284, endPoint x: 657, endPoint y: 289, distance: 89.3
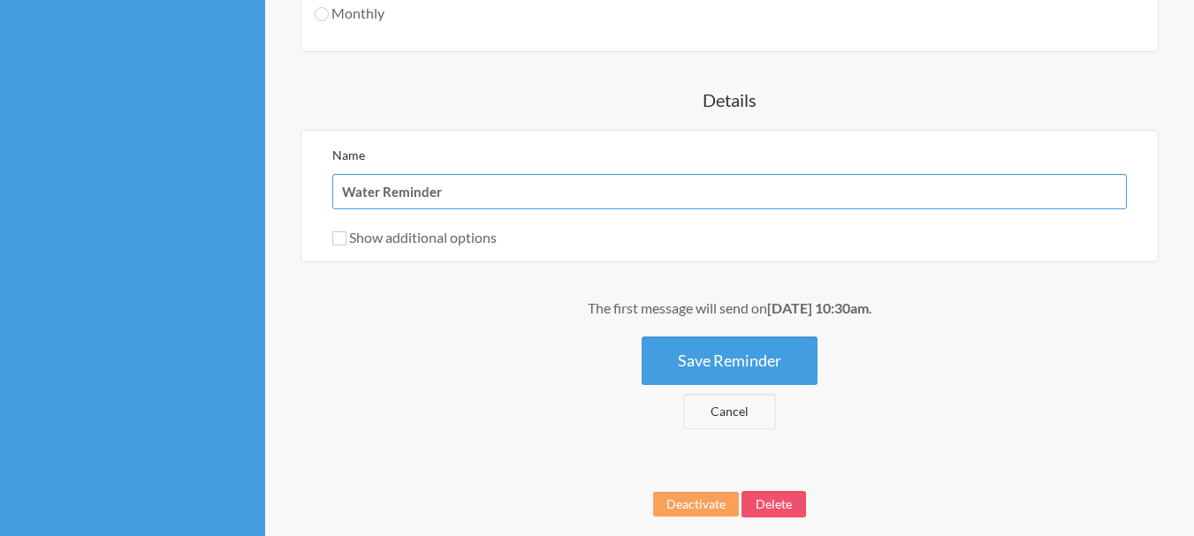
drag, startPoint x: 446, startPoint y: 190, endPoint x: 242, endPoint y: 171, distance: 204.9
type input "gm"
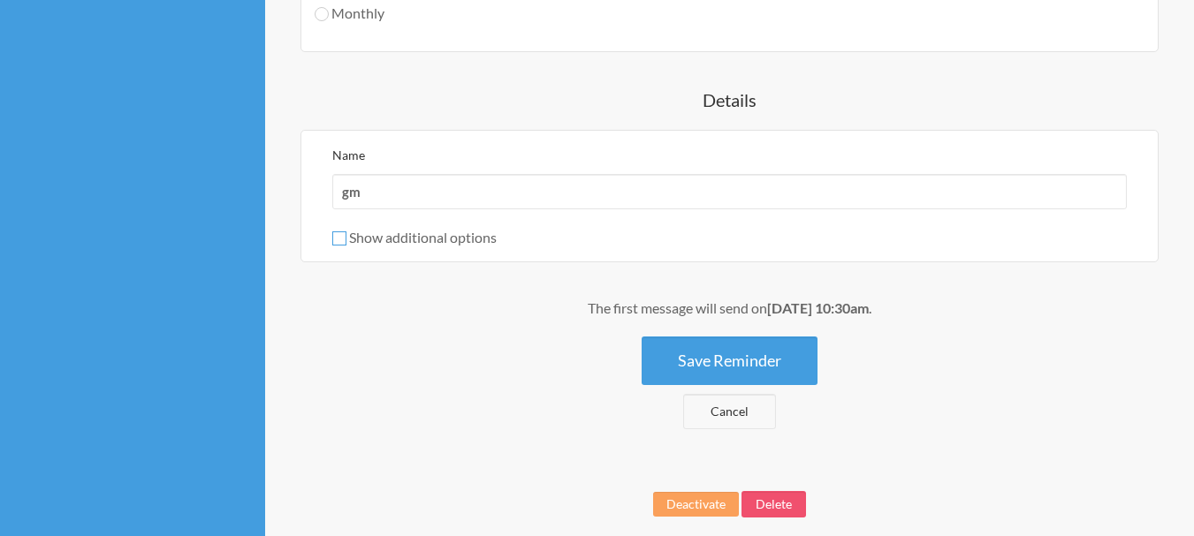
click at [341, 239] on input "Show additional options" at bounding box center [339, 238] width 14 height 14
checkbox input "true"
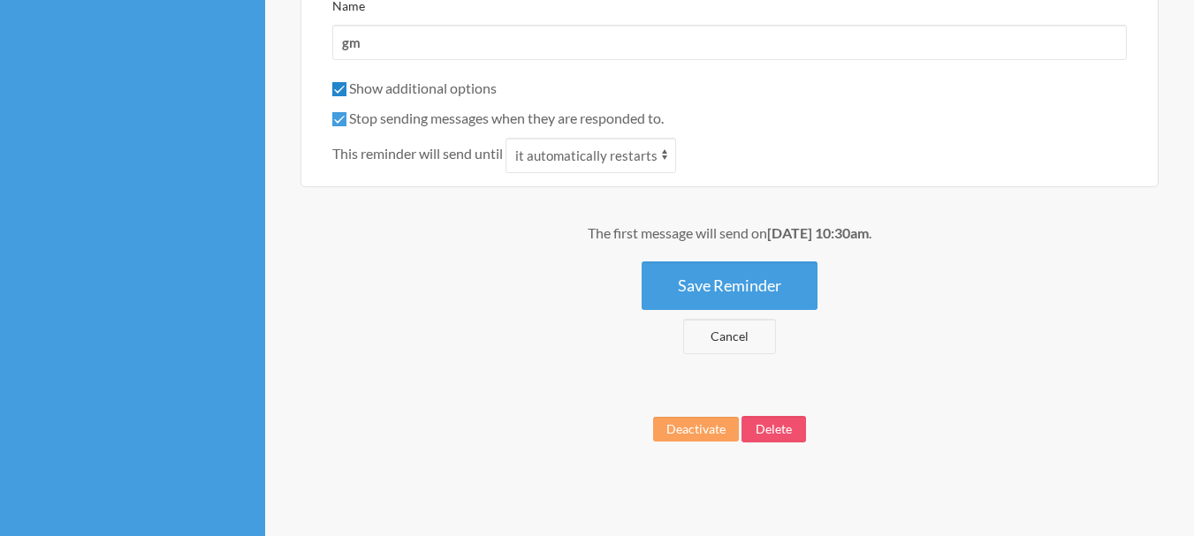
scroll to position [1626, 0]
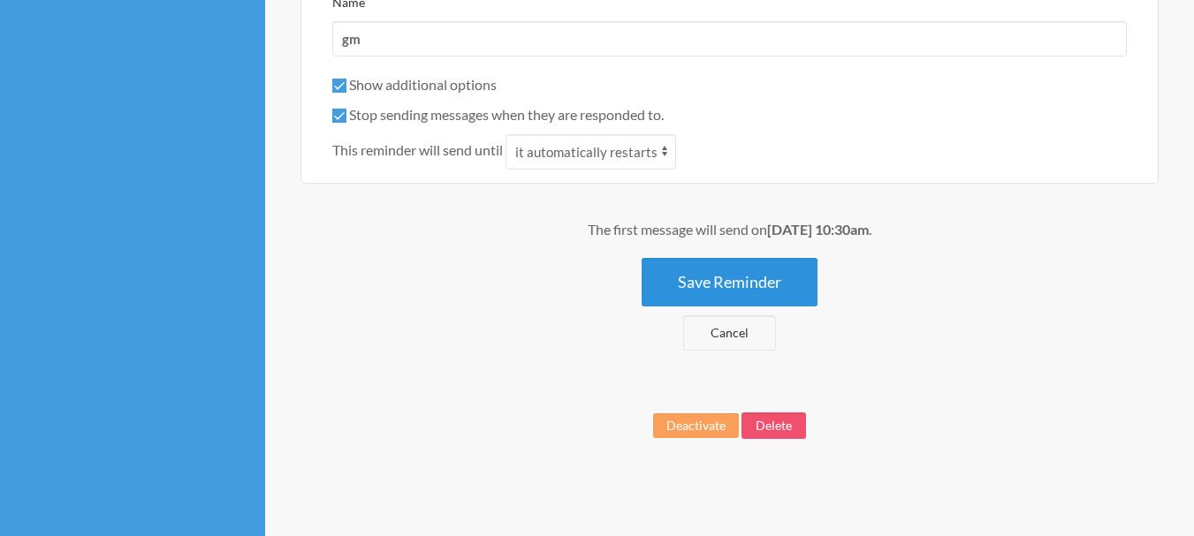
click at [725, 276] on button "Save Reminder" at bounding box center [729, 282] width 176 height 49
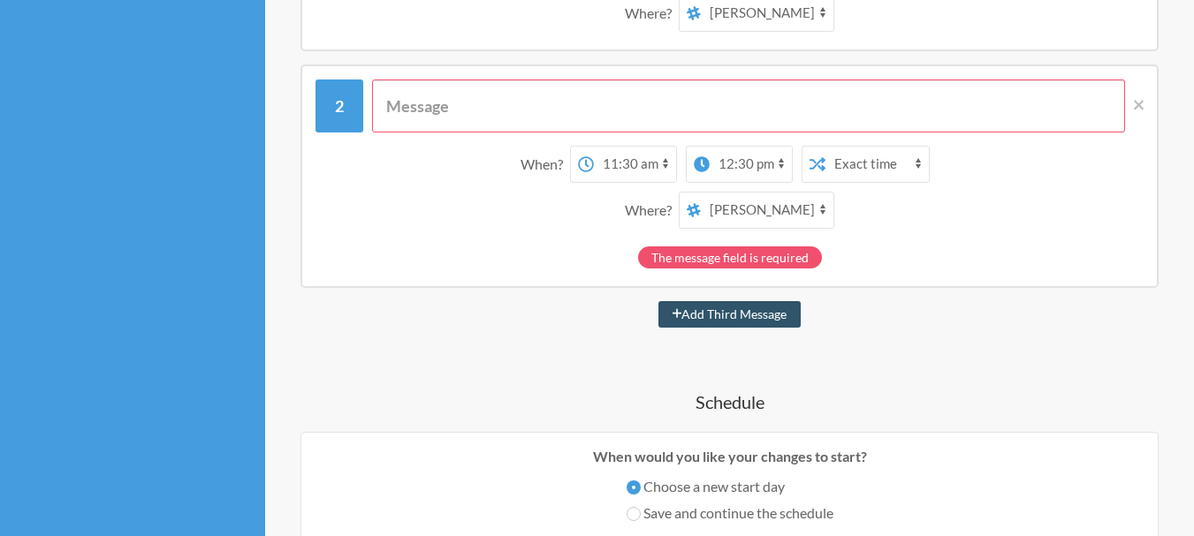
scroll to position [300, 0]
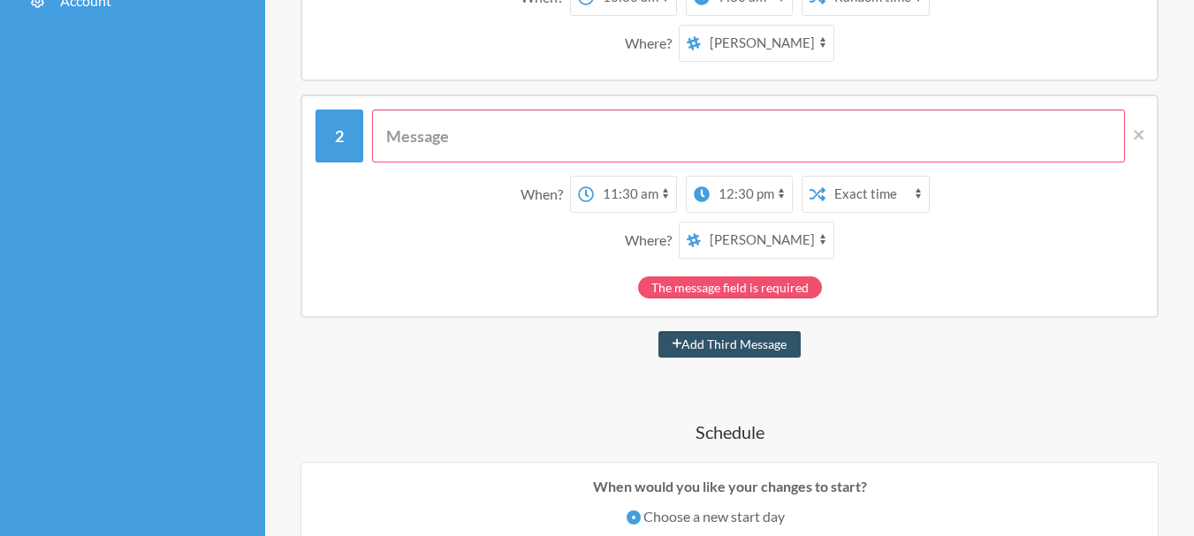
click at [531, 132] on input "text" at bounding box center [748, 136] width 753 height 53
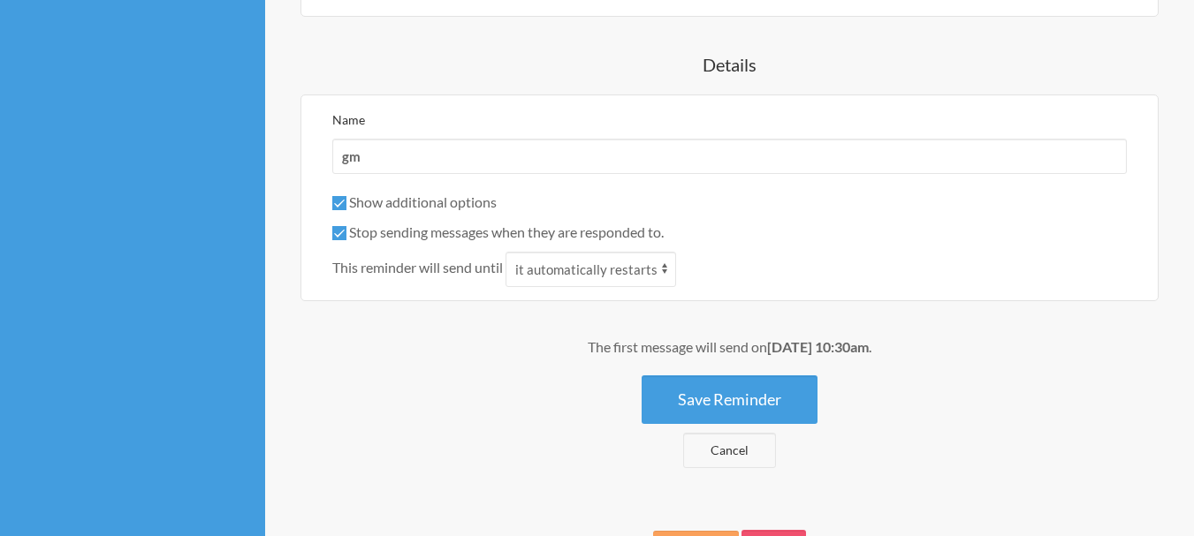
scroll to position [1586, 0]
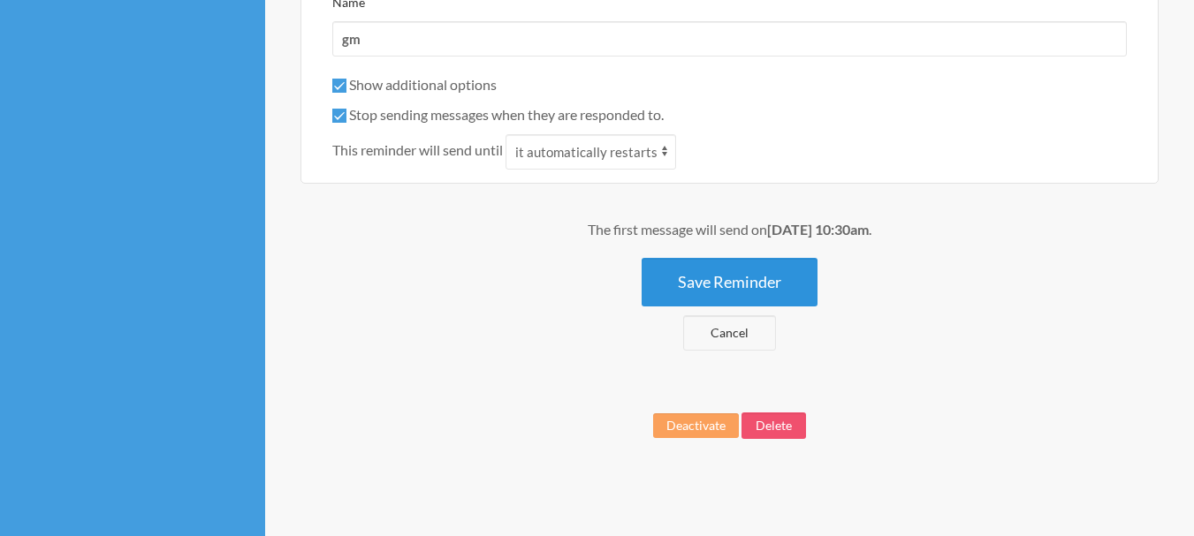
type input "wp"
click at [701, 272] on button "Save Reminder" at bounding box center [729, 282] width 176 height 49
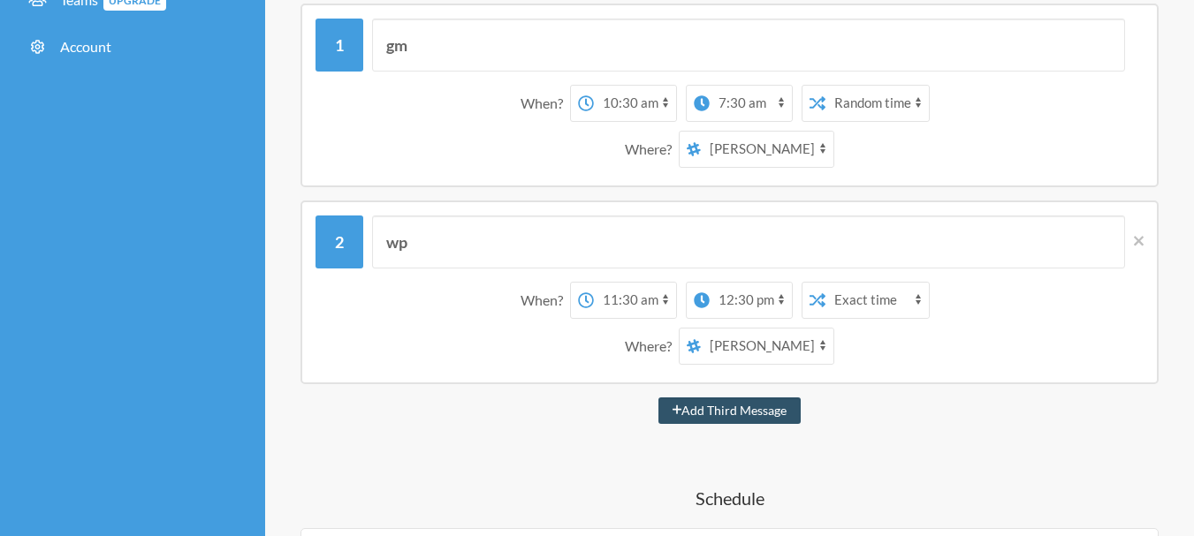
scroll to position [265, 0]
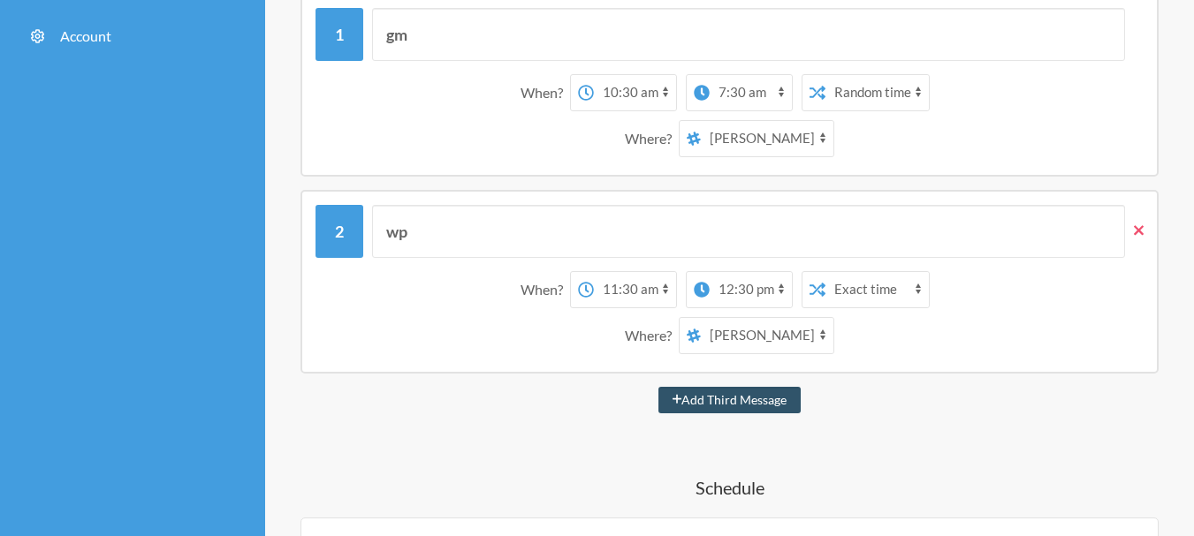
click at [1142, 231] on icon at bounding box center [1138, 231] width 10 height 16
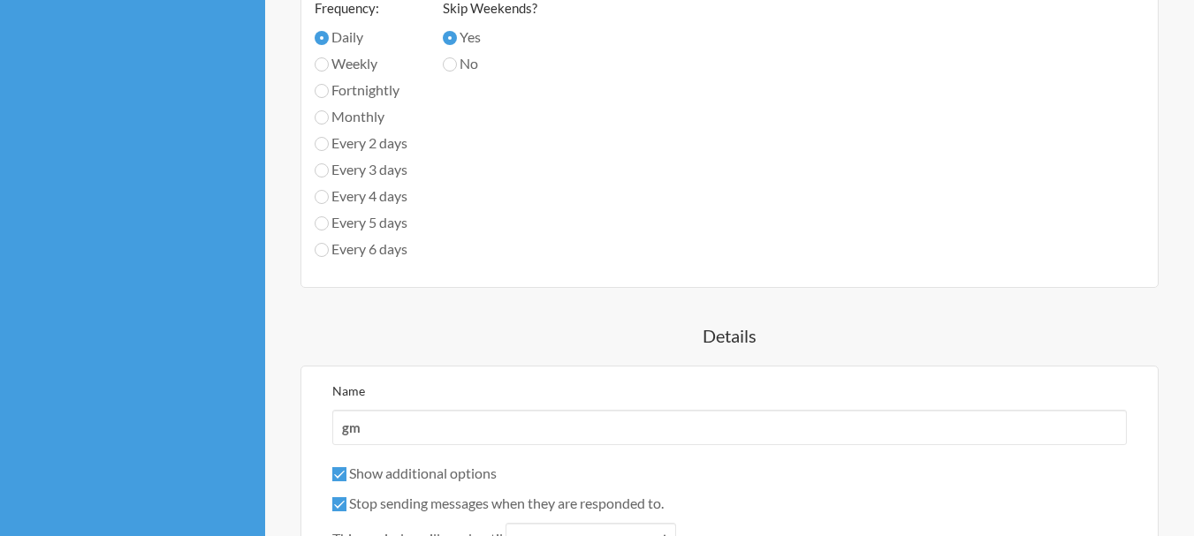
scroll to position [1449, 0]
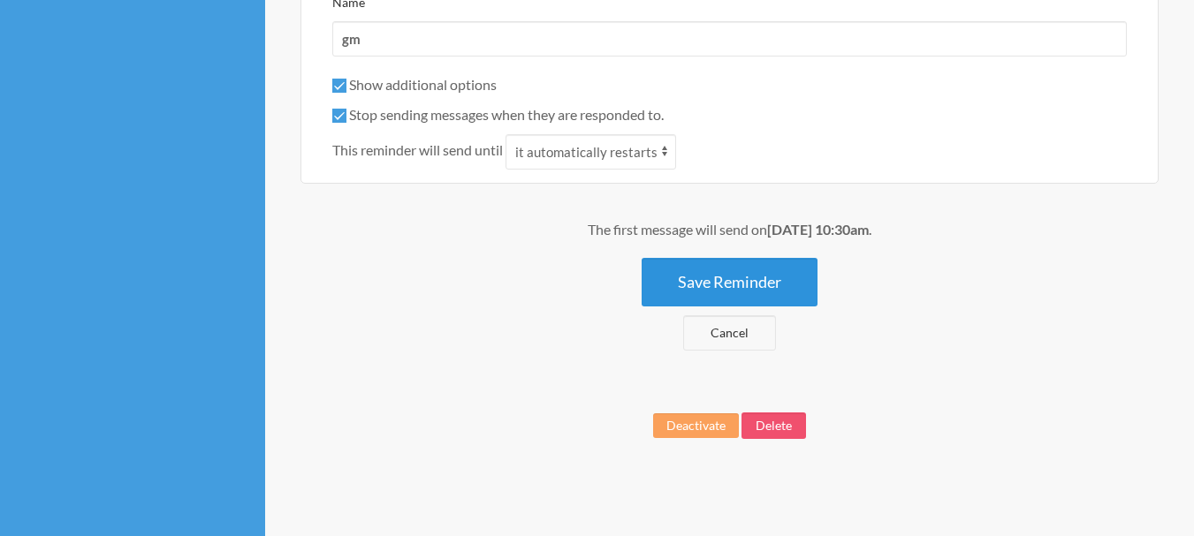
click at [764, 284] on button "Save Reminder" at bounding box center [729, 282] width 176 height 49
